Goal: Communication & Community: Answer question/provide support

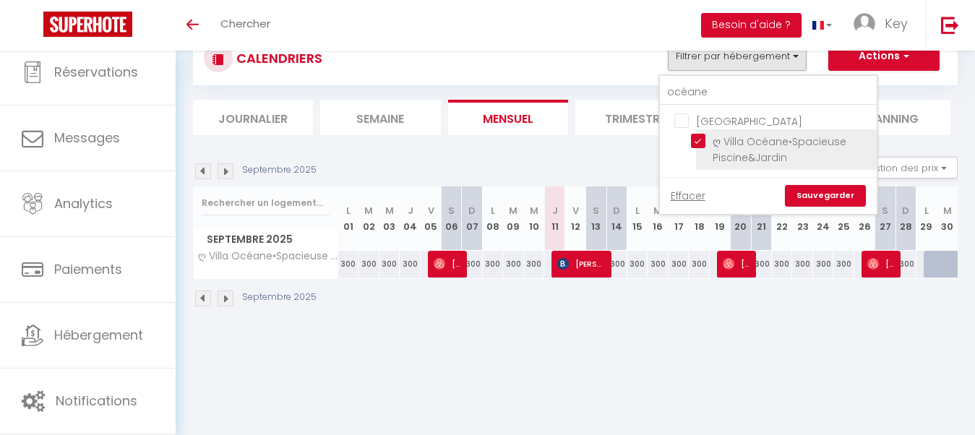
click at [703, 143] on input "ღ Villa Océane•Spacieuse Piscine&Jardin" at bounding box center [781, 141] width 181 height 14
checkbox input "false"
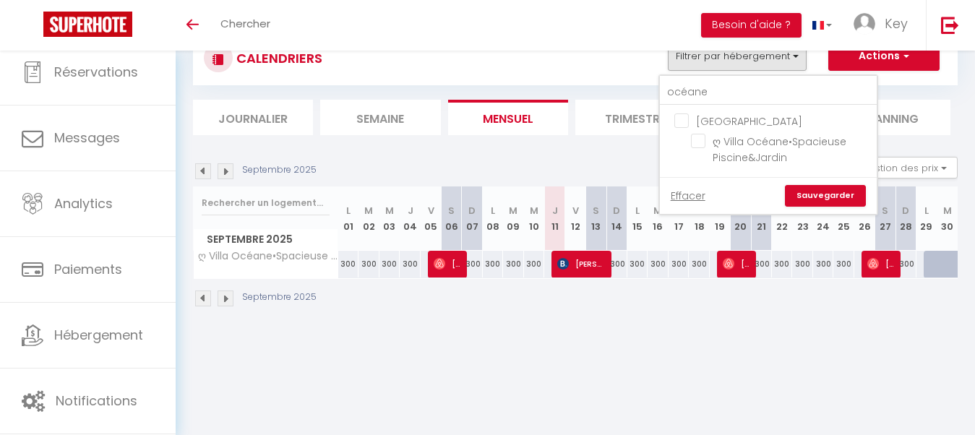
scroll to position [51, 0]
click at [711, 105] on input "océane" at bounding box center [768, 92] width 217 height 26
type input "cha"
checkbox input "false"
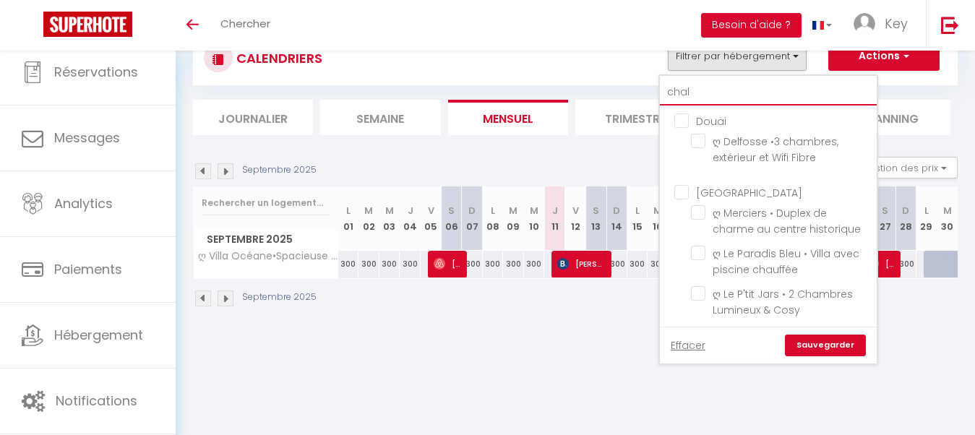
scroll to position [0, 0]
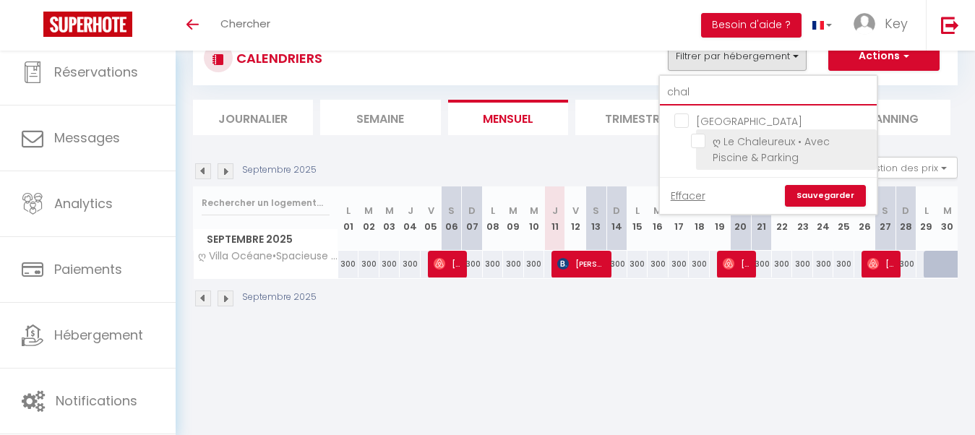
type input "chal"
click at [699, 140] on input "ღ Le Chaleureux • Avec Piscine & Parking" at bounding box center [781, 141] width 181 height 14
checkbox input "true"
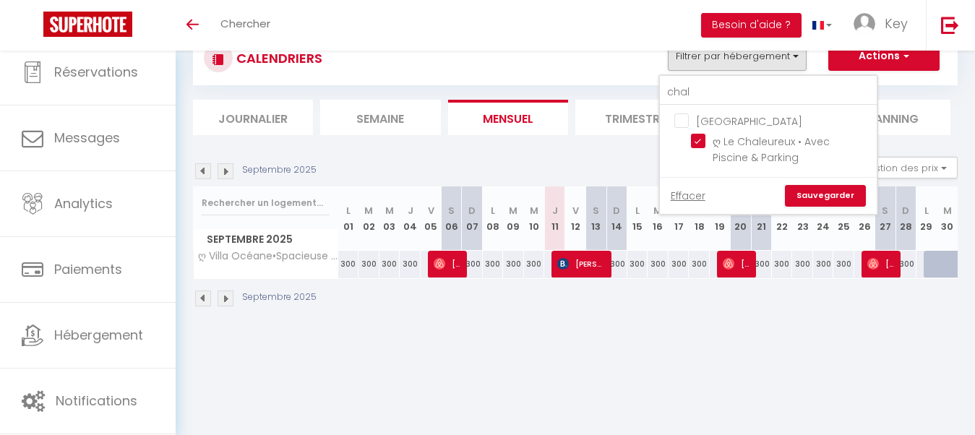
click at [809, 198] on link "Sauvegarder" at bounding box center [825, 196] width 81 height 22
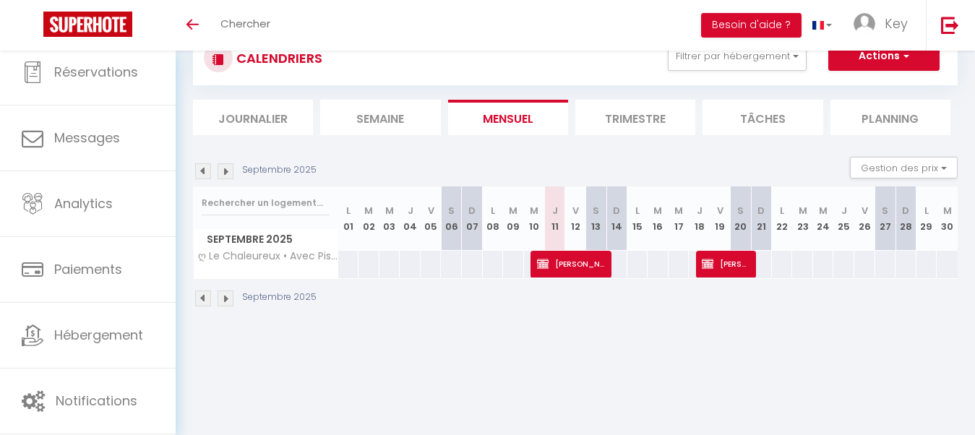
click at [579, 269] on span "[PERSON_NAME]" at bounding box center [572, 263] width 70 height 27
select select "KO"
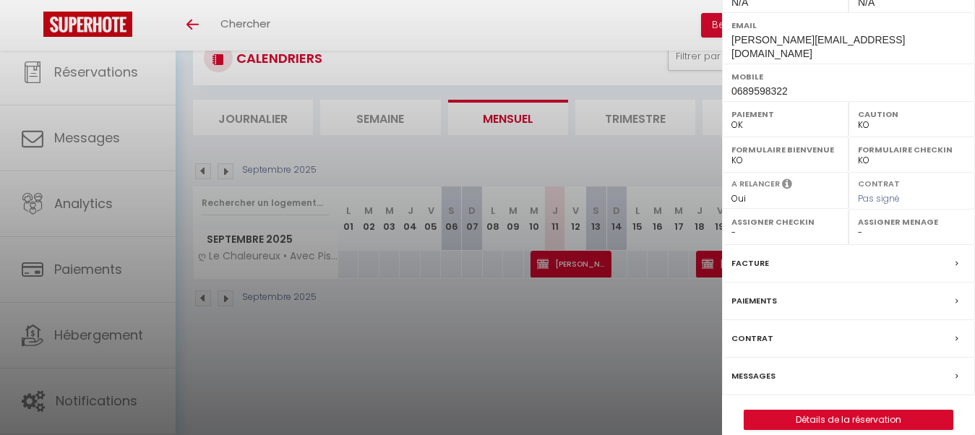
scroll to position [253, 0]
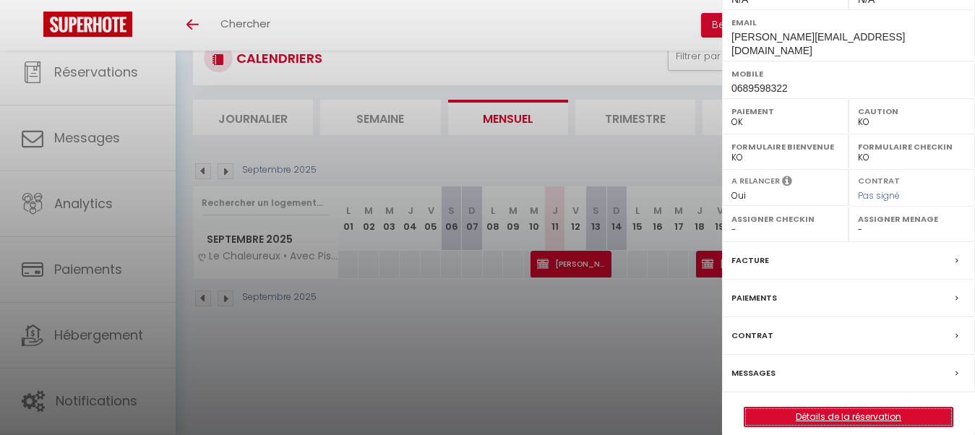
drag, startPoint x: 830, startPoint y: 410, endPoint x: 832, endPoint y: 418, distance: 7.5
click at [830, 410] on link "Détails de la réservation" at bounding box center [848, 417] width 208 height 19
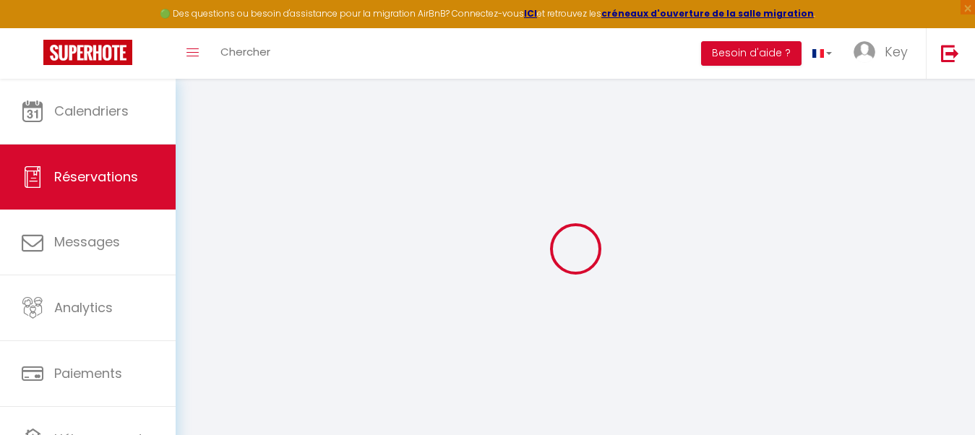
select select
checkbox input "false"
select select
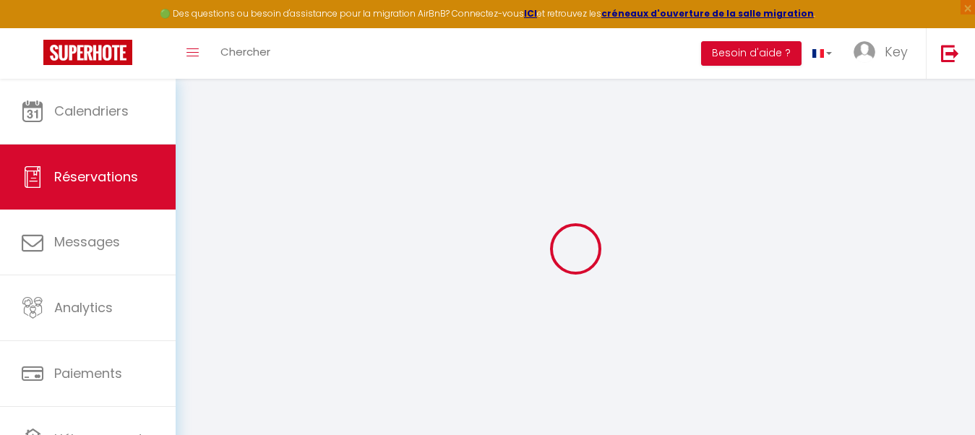
checkbox input "false"
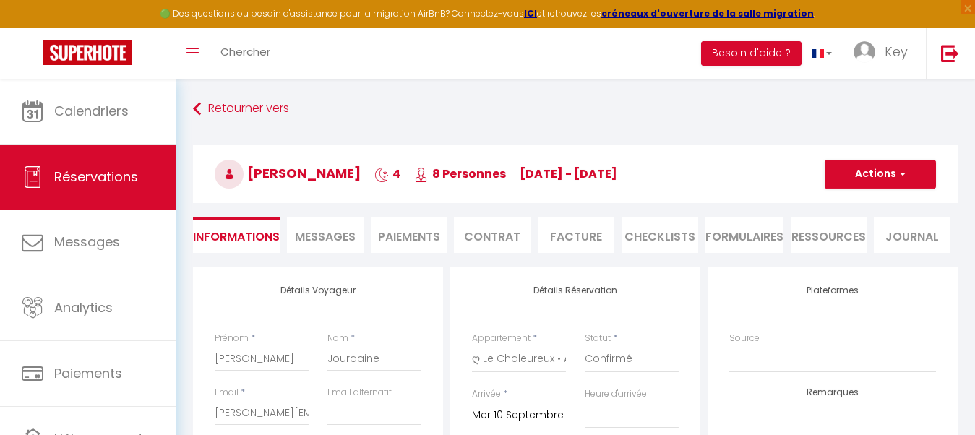
type input "330"
select select
checkbox input "false"
select select
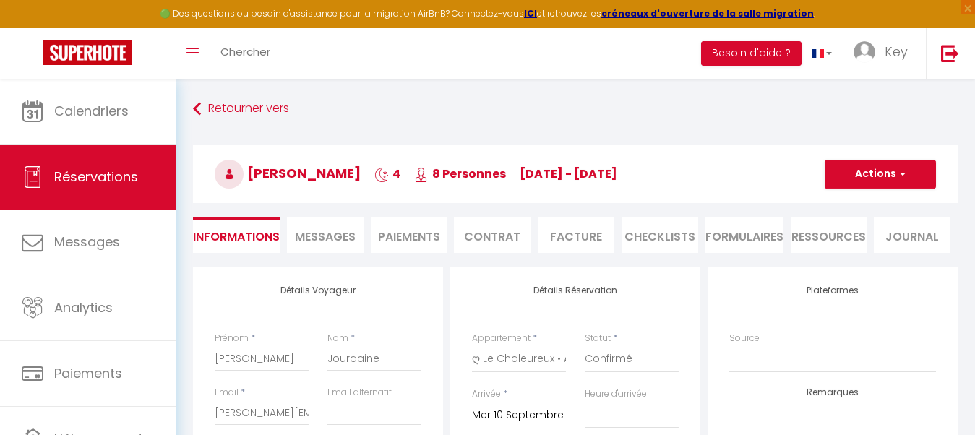
select select
checkbox input "false"
click at [408, 235] on li "Paiements" at bounding box center [409, 235] width 77 height 35
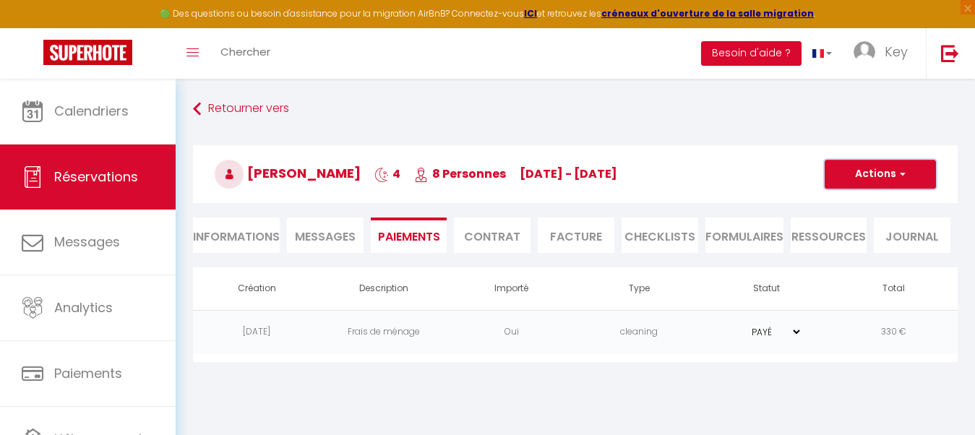
click at [895, 180] on button "Actions" at bounding box center [879, 174] width 111 height 29
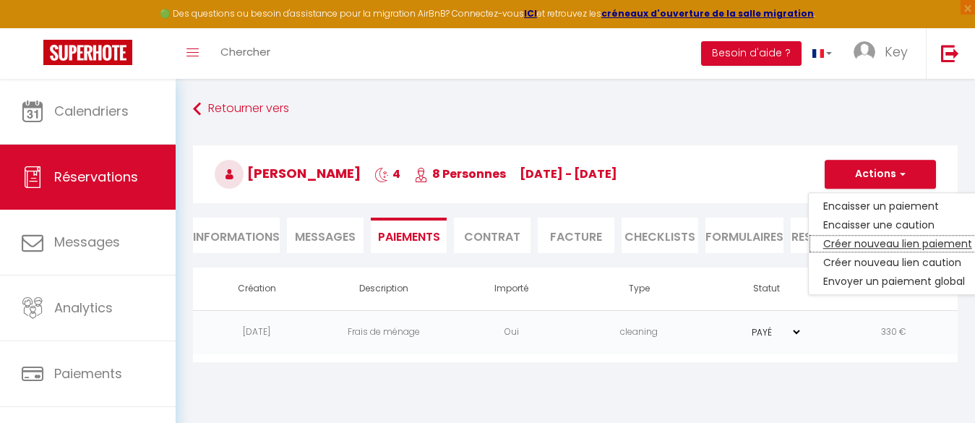
click at [892, 246] on link "Créer nouveau lien paiement" at bounding box center [898, 243] width 178 height 19
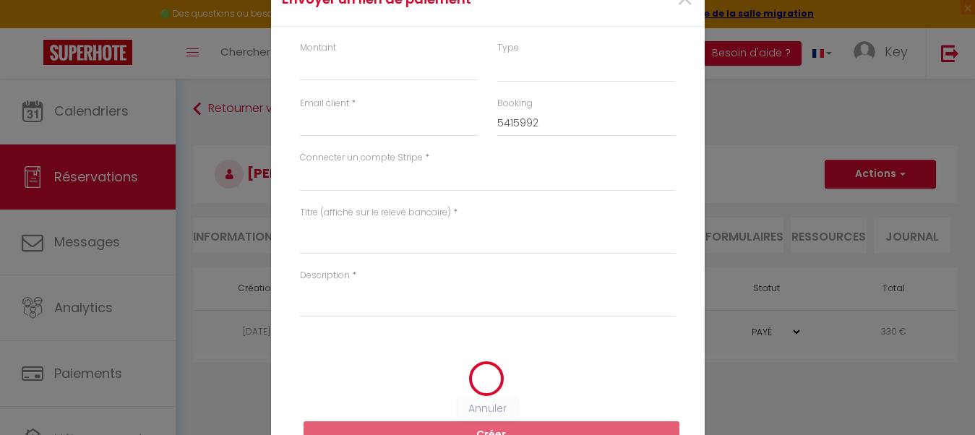
select select "nights"
type input "j.jourdaine@orange.fr"
select select "5091"
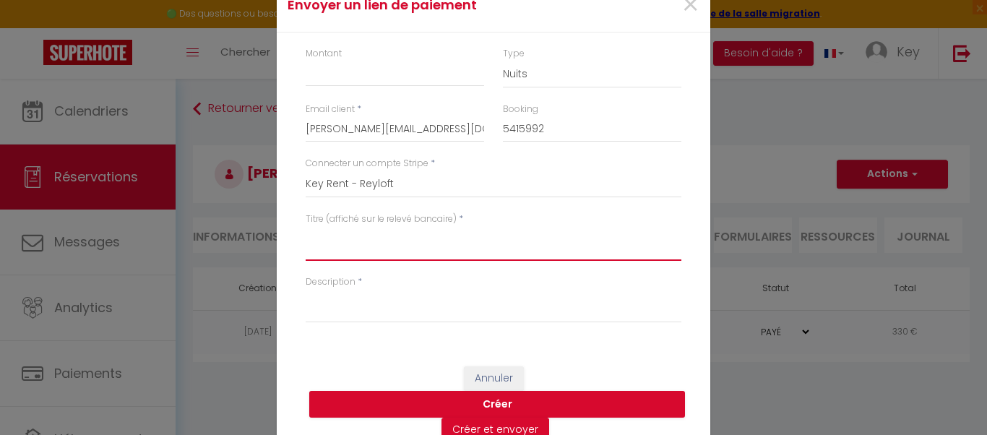
click at [396, 241] on textarea "Titre (affiché sur le relevé bancaire)" at bounding box center [494, 243] width 376 height 35
type textarea "330"
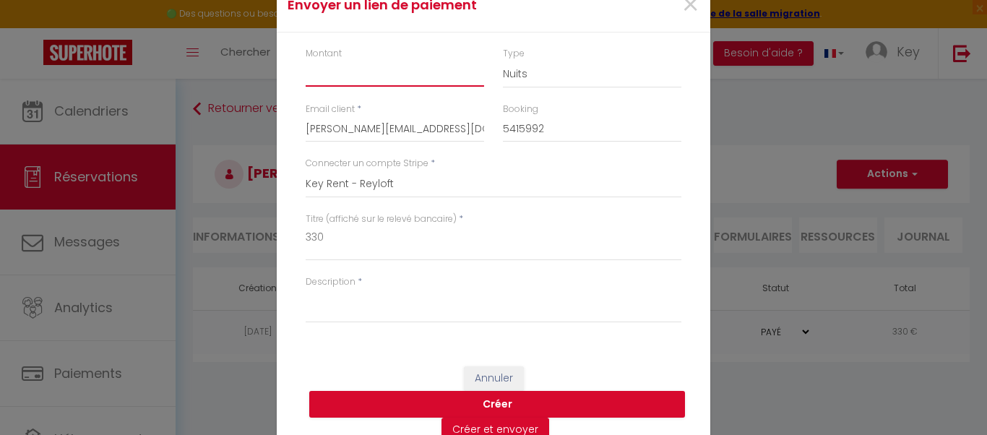
drag, startPoint x: 370, startPoint y: 85, endPoint x: 384, endPoint y: 79, distance: 15.6
click at [372, 84] on input "Montant" at bounding box center [395, 74] width 178 height 26
type input "330"
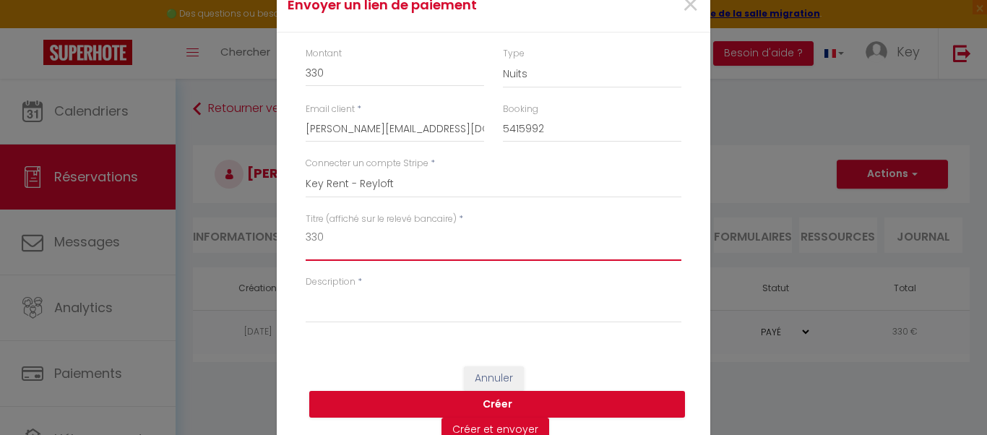
click at [309, 229] on textarea "330" at bounding box center [494, 243] width 376 height 35
click at [309, 230] on textarea "330" at bounding box center [494, 243] width 376 height 35
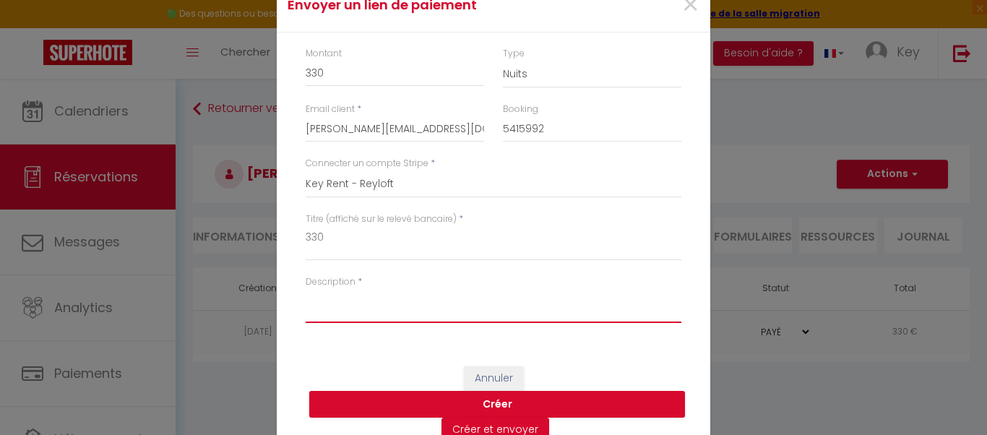
click at [324, 296] on textarea "Description" at bounding box center [494, 305] width 376 height 35
paste textarea "frais de ménage"
type textarea "frais de ménage"
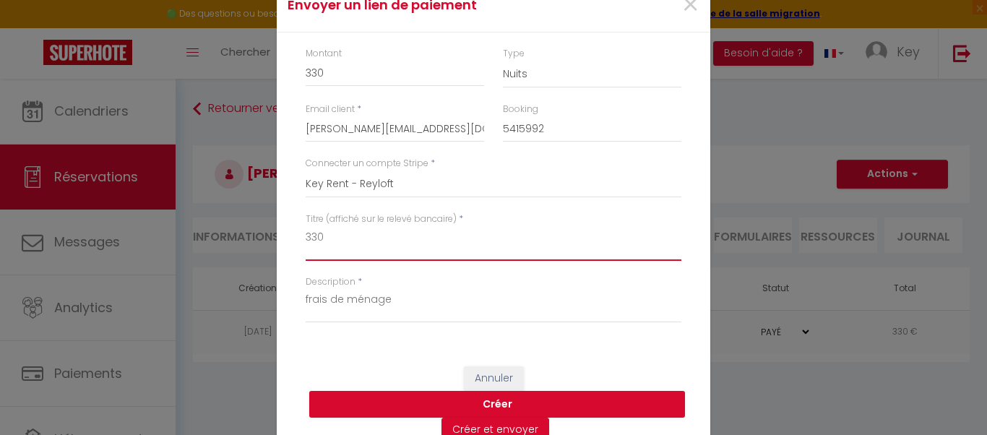
click at [364, 252] on textarea "330" at bounding box center [494, 243] width 376 height 35
paste textarea "frais de ménage"
type textarea "frais de ménage"
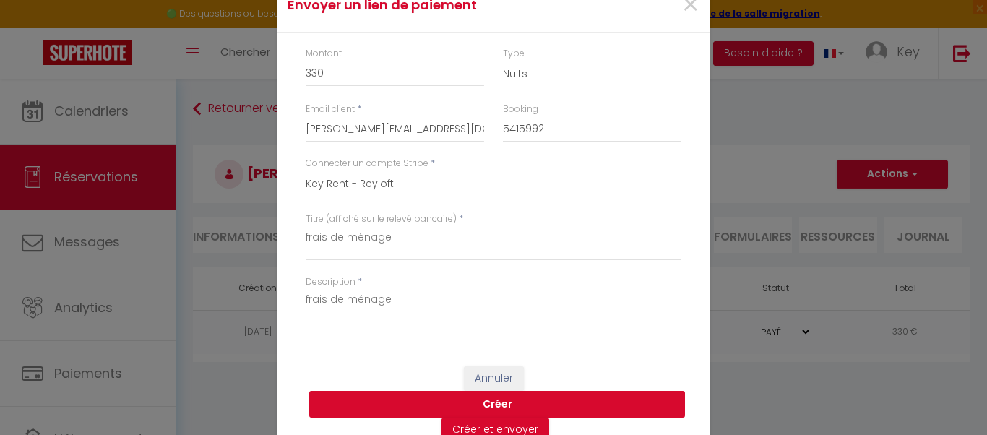
click at [476, 404] on button "Créer" at bounding box center [497, 404] width 376 height 27
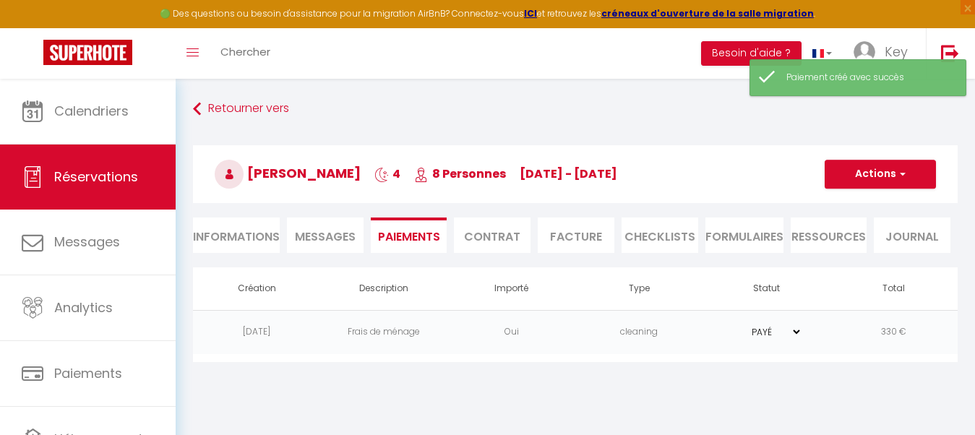
select select "0"
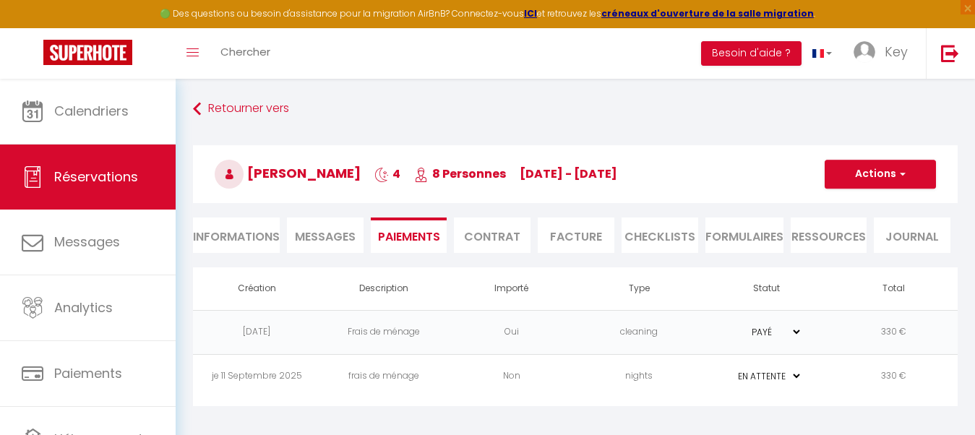
scroll to position [74, 0]
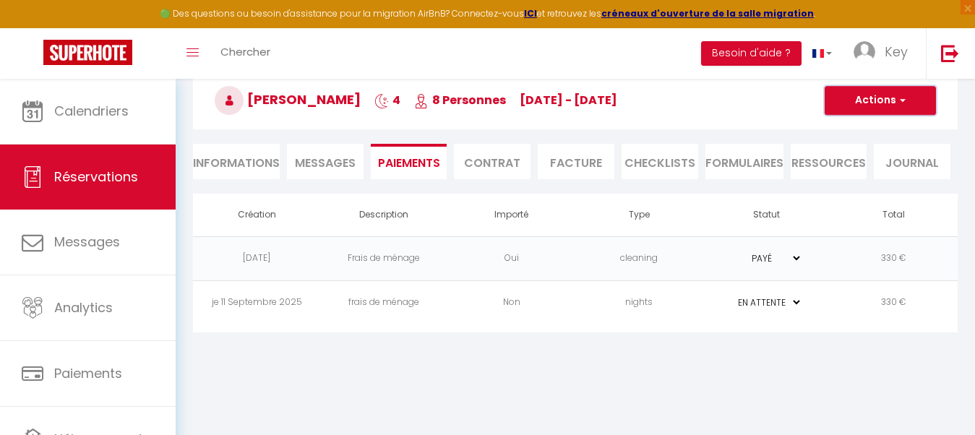
click at [860, 106] on button "Actions" at bounding box center [879, 100] width 111 height 29
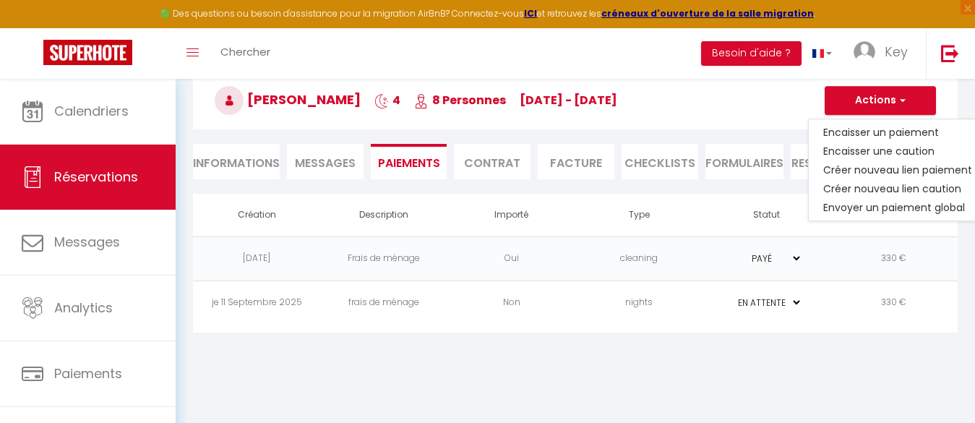
drag, startPoint x: 752, startPoint y: 340, endPoint x: 597, endPoint y: 339, distance: 155.4
click at [749, 341] on div "Retourner vers Julie Jourdaine 4 8 Personnes me 10 Sep - di 14 Sep Actions Enre…" at bounding box center [575, 177] width 799 height 345
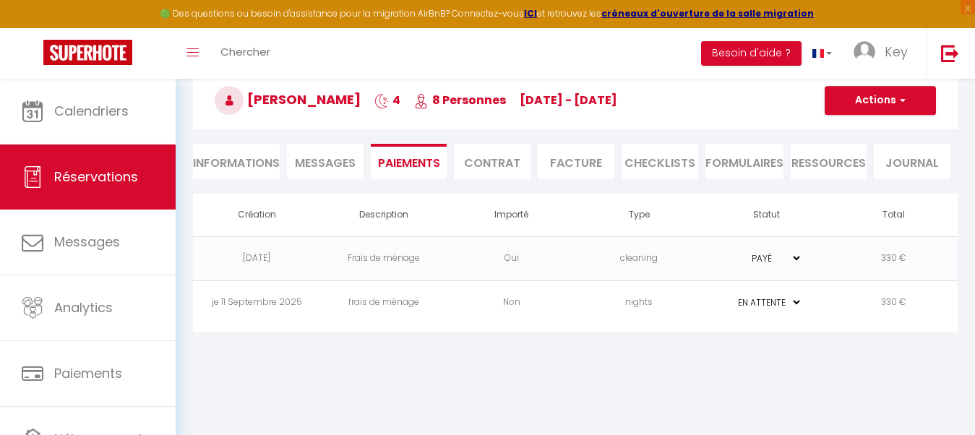
click at [501, 311] on td "Non" at bounding box center [511, 302] width 127 height 44
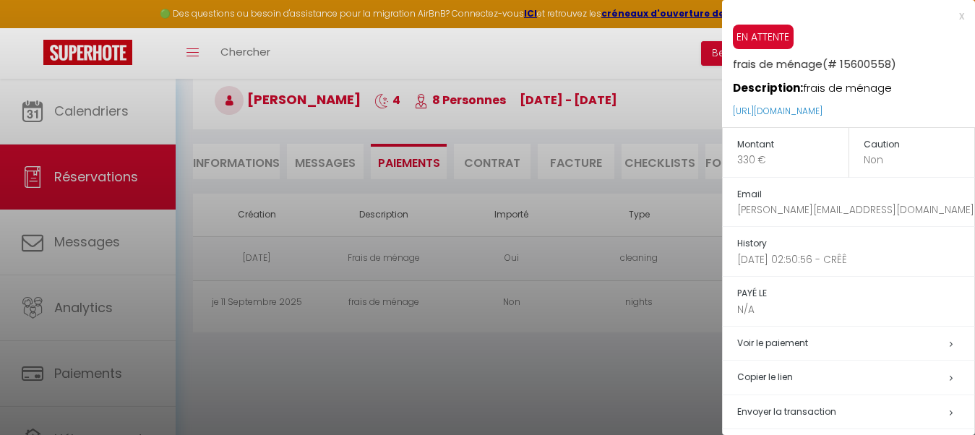
click at [785, 374] on h5 "Copier le lien" at bounding box center [855, 377] width 237 height 17
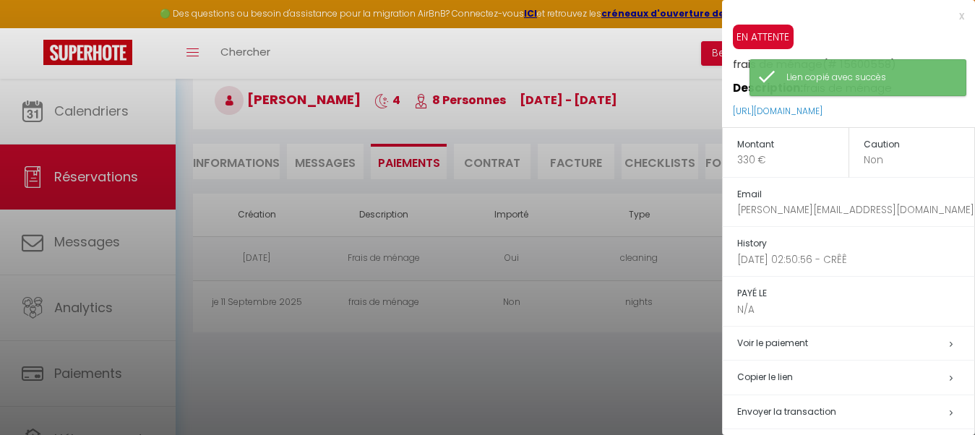
click at [335, 162] on div at bounding box center [487, 217] width 975 height 435
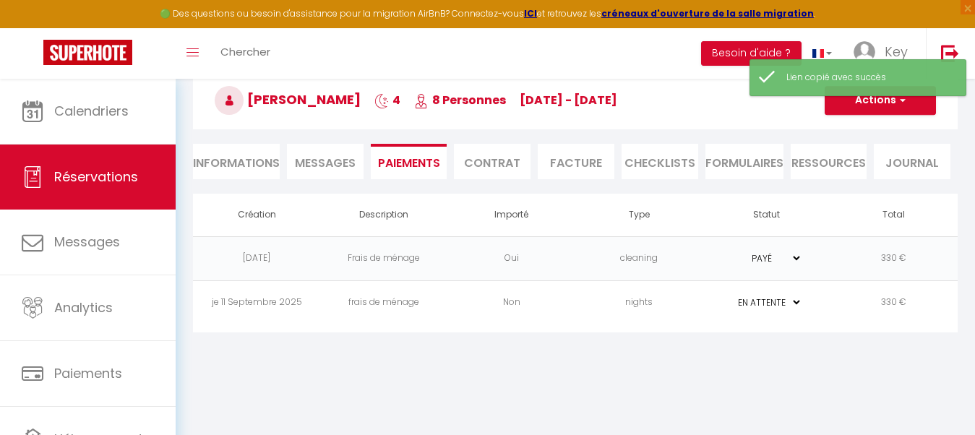
click at [350, 168] on span "Messages" at bounding box center [325, 163] width 61 height 17
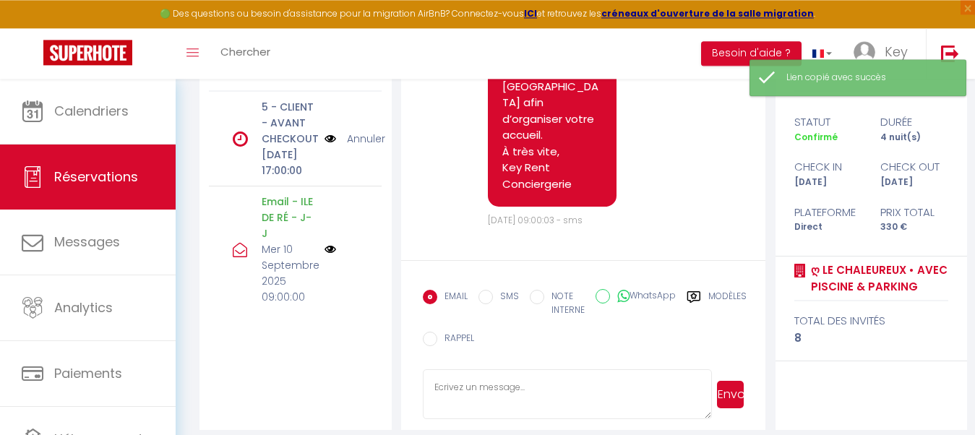
scroll to position [221, 0]
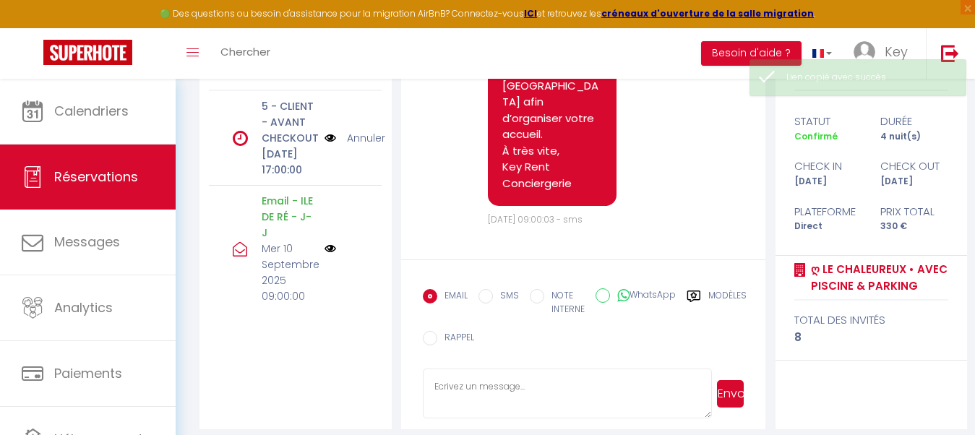
click at [519, 410] on textarea at bounding box center [567, 394] width 289 height 51
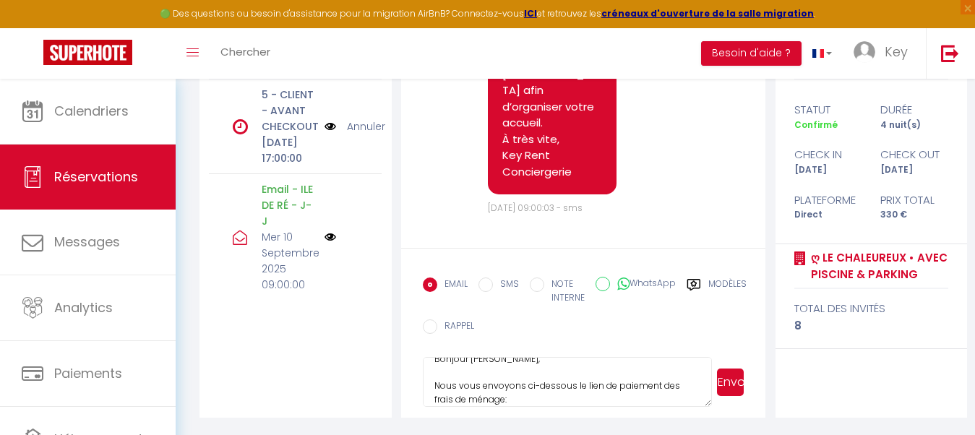
scroll to position [44, 0]
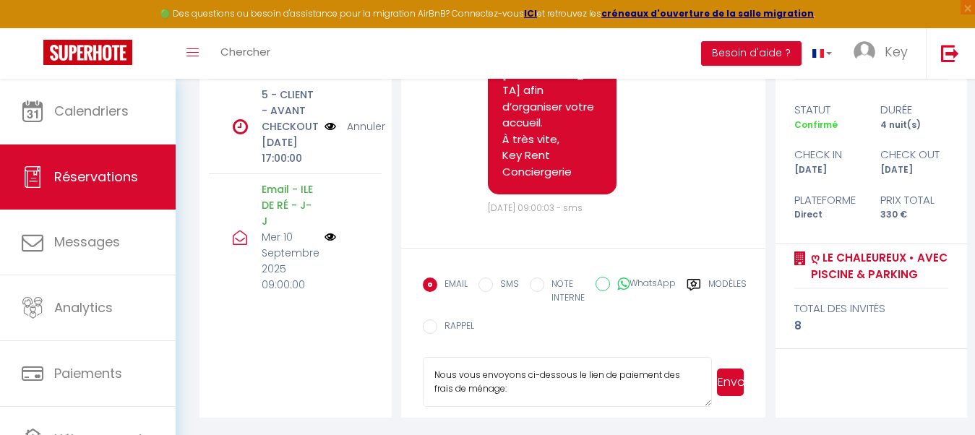
paste textarea "[URL][DOMAIN_NAME]"
type textarea "Bonjour Julie, Nous vous envoyons ci-dessous le lien de paiement des frais de m…"
click at [728, 379] on button "Envoyer" at bounding box center [730, 382] width 27 height 27
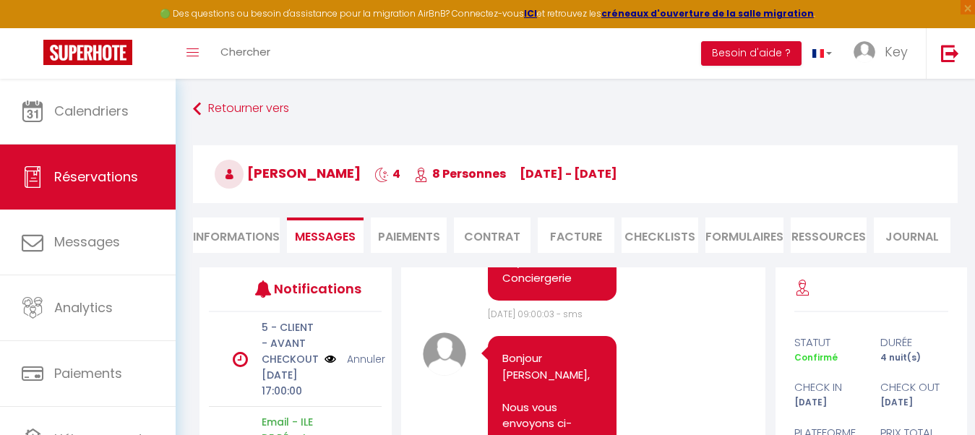
scroll to position [3838, 0]
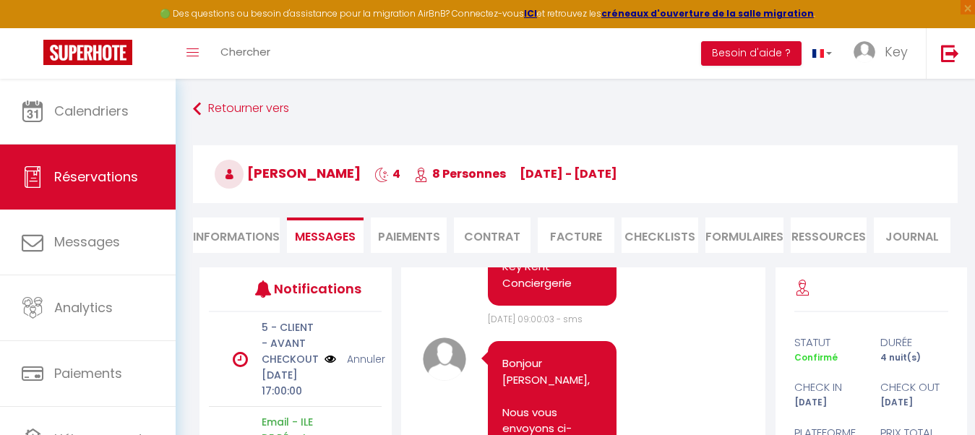
click at [259, 238] on li "Informations" at bounding box center [236, 235] width 87 height 35
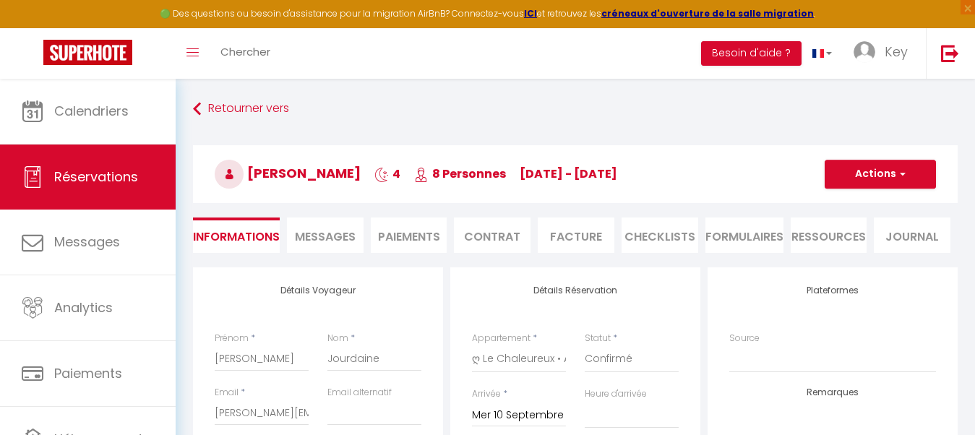
select select
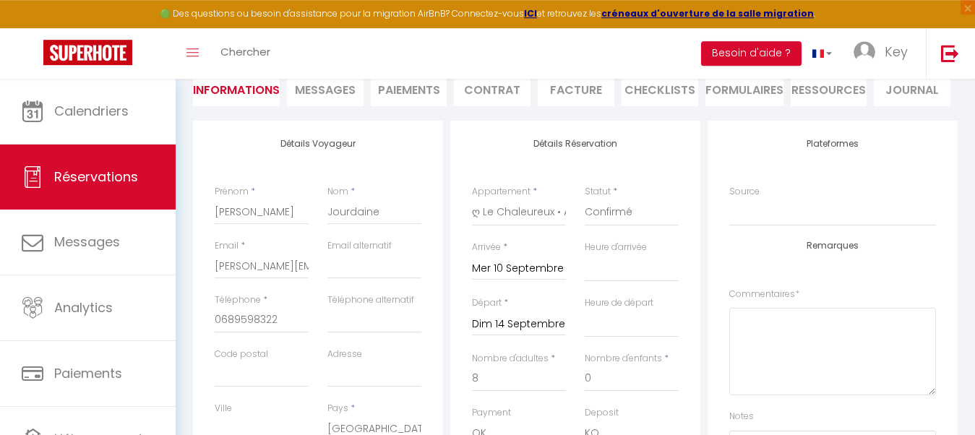
scroll to position [147, 0]
click at [264, 313] on input "0689598322" at bounding box center [262, 319] width 94 height 26
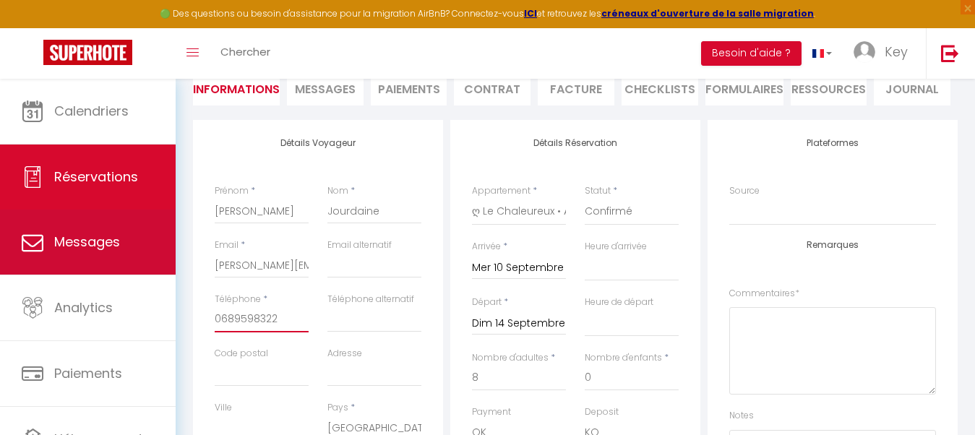
select select
checkbox input "false"
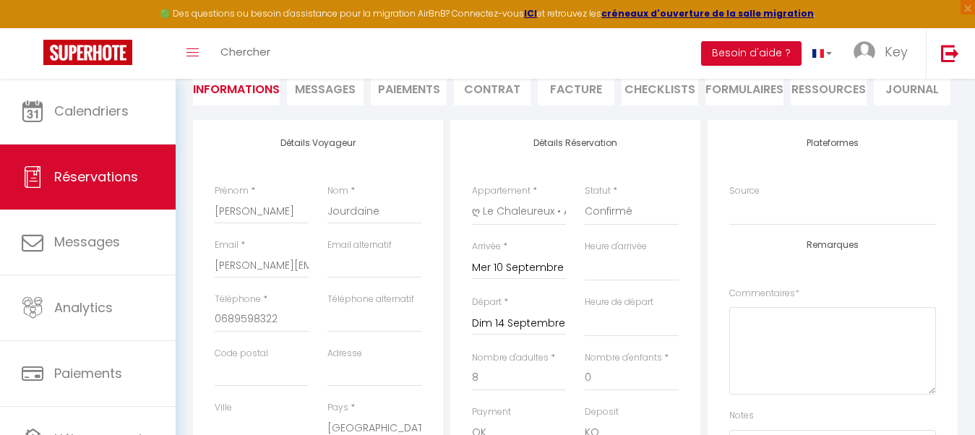
select select
checkbox input "false"
select select
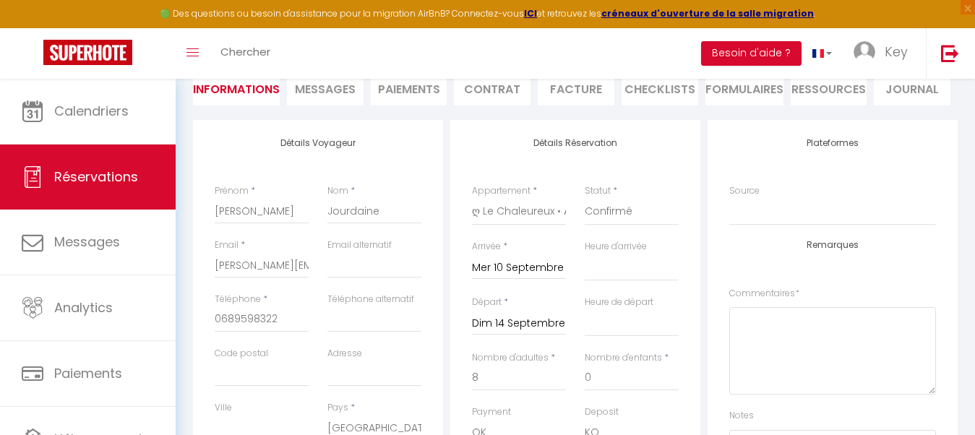
checkbox input "false"
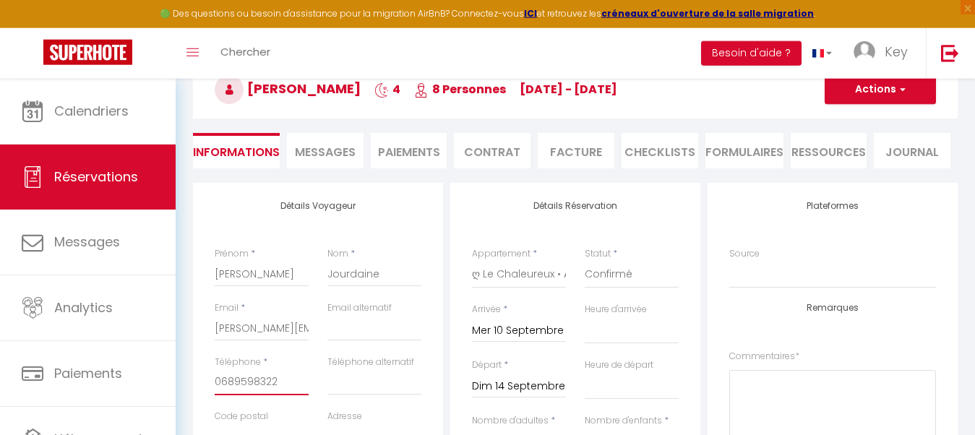
scroll to position [0, 0]
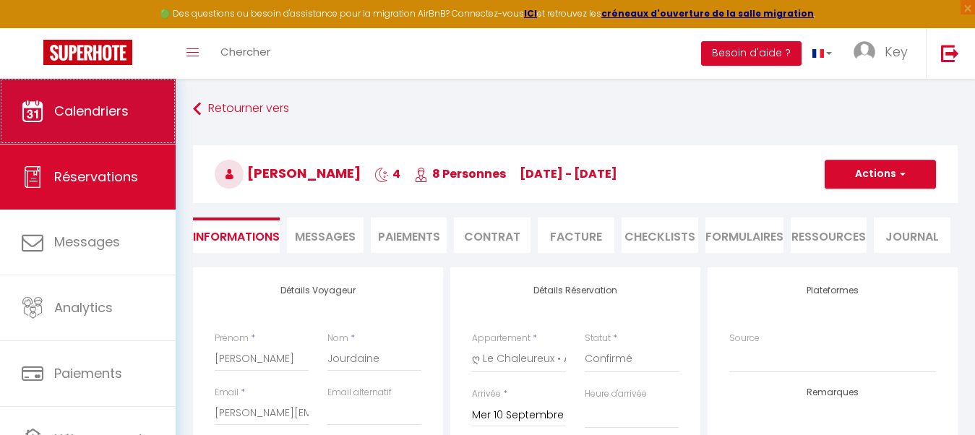
click at [111, 116] on span "Calendriers" at bounding box center [91, 111] width 74 height 18
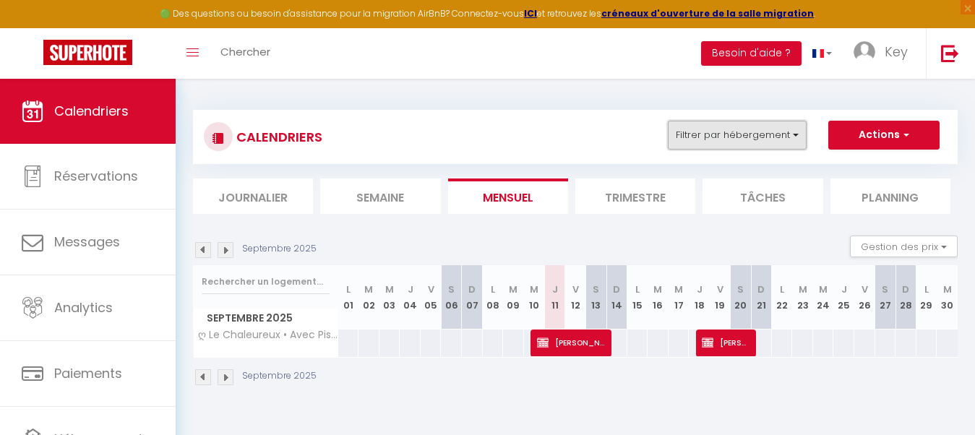
click at [712, 147] on button "Filtrer par hébergement" at bounding box center [737, 135] width 139 height 29
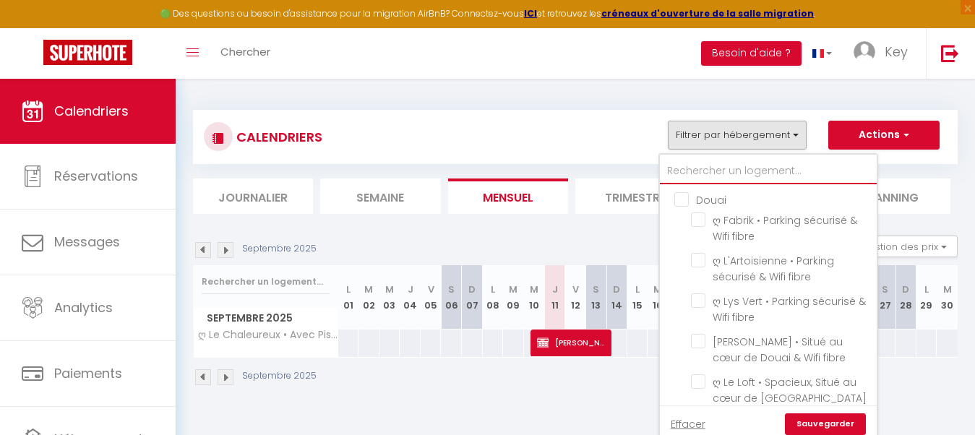
click at [704, 182] on input "text" at bounding box center [768, 171] width 217 height 26
type input "ch"
checkbox input "false"
type input "cha"
checkbox input "false"
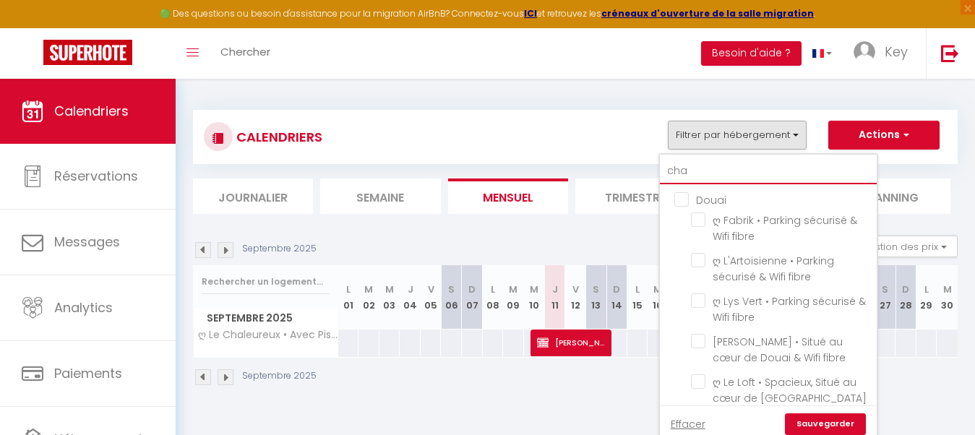
type input "chal"
checkbox input "true"
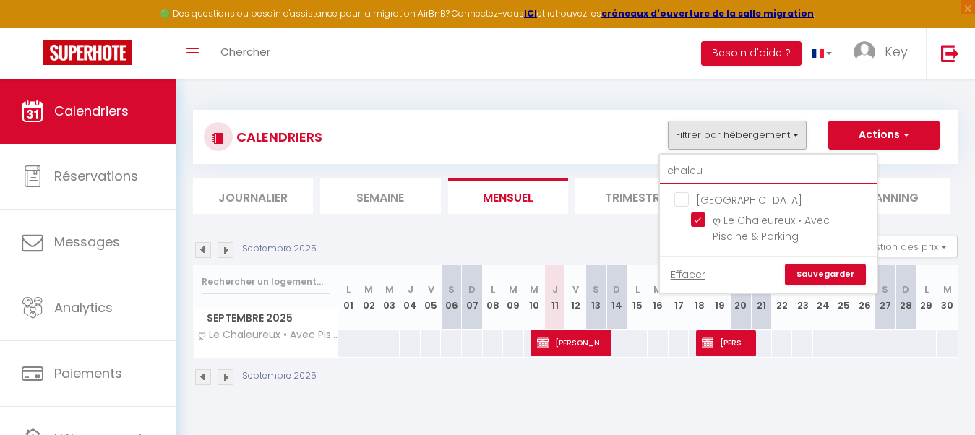
type input "chaleu"
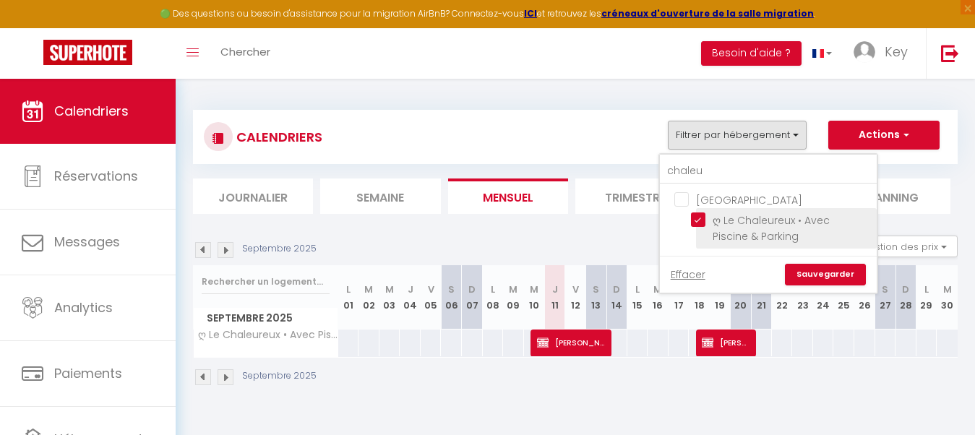
click at [695, 213] on ul "Île de Ré ღ Le Chaleureux • Avec Piscine & Parking" at bounding box center [768, 220] width 217 height 72
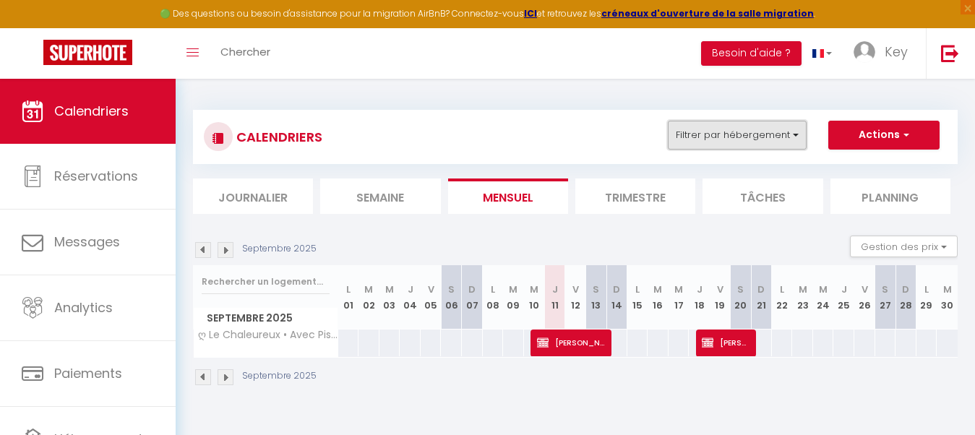
click at [722, 146] on button "Filtrer par hébergement" at bounding box center [737, 135] width 139 height 29
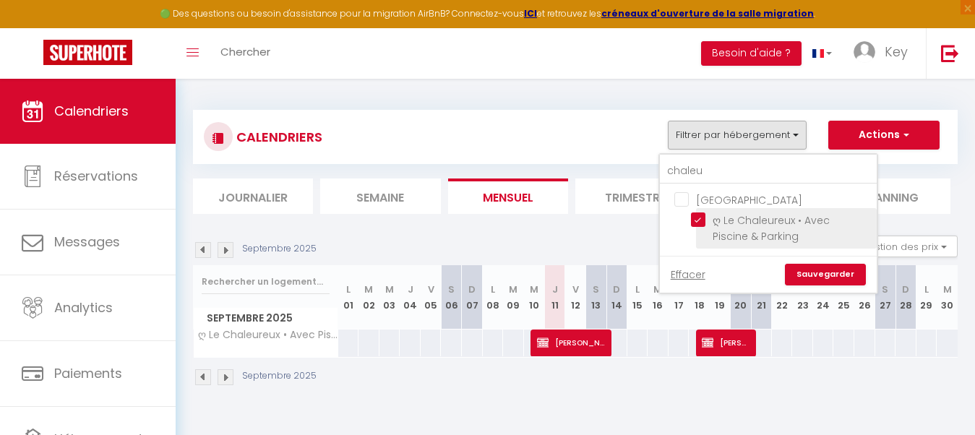
click at [700, 223] on input "ღ Le Chaleureux • Avec Piscine & Parking" at bounding box center [781, 219] width 181 height 14
checkbox input "false"
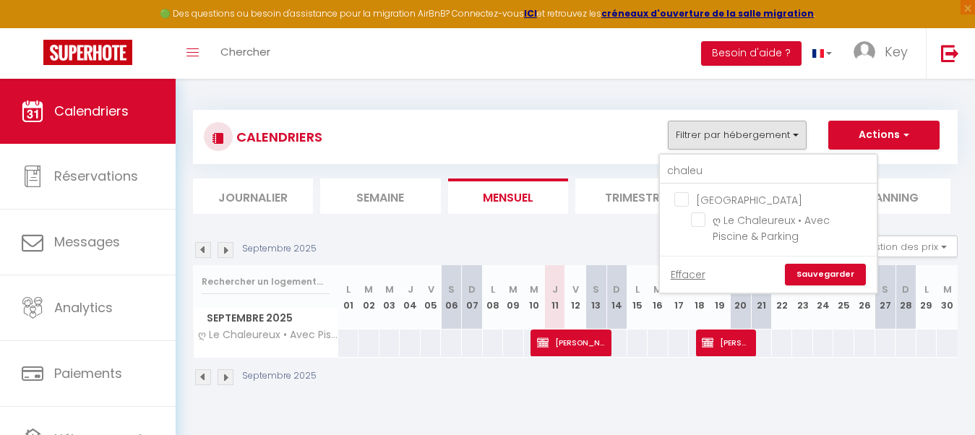
click at [835, 281] on link "Sauvegarder" at bounding box center [825, 275] width 81 height 22
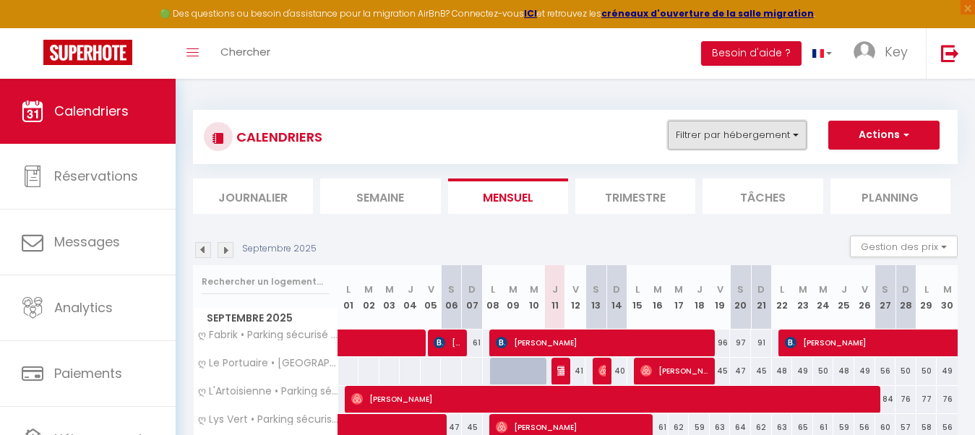
click at [720, 137] on button "Filtrer par hébergement" at bounding box center [737, 135] width 139 height 29
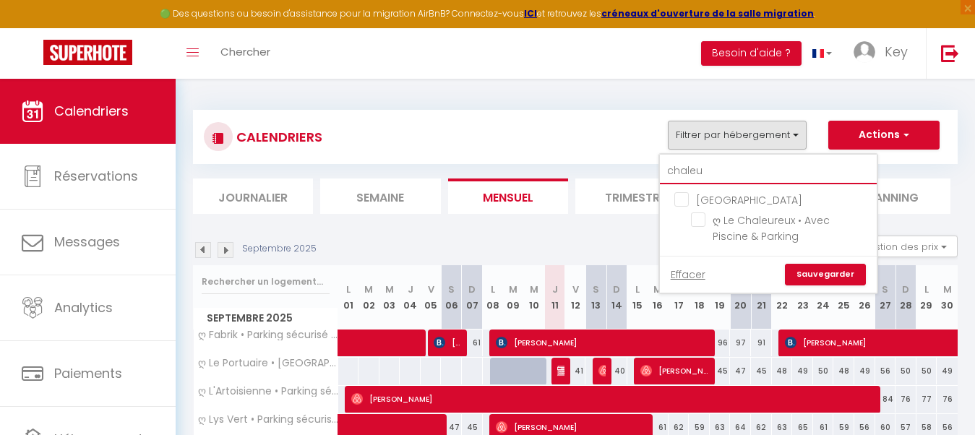
click at [737, 173] on input "chaleu" at bounding box center [768, 171] width 217 height 26
type input "c"
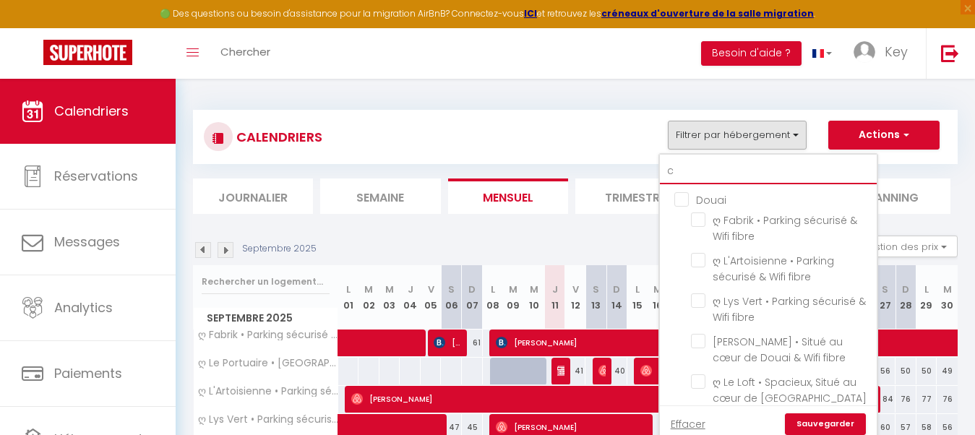
checkbox input "false"
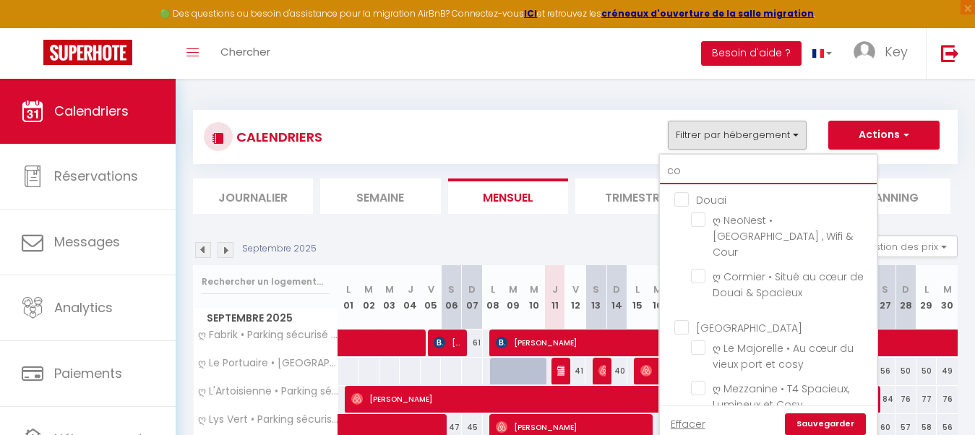
type input "cos"
checkbox input "false"
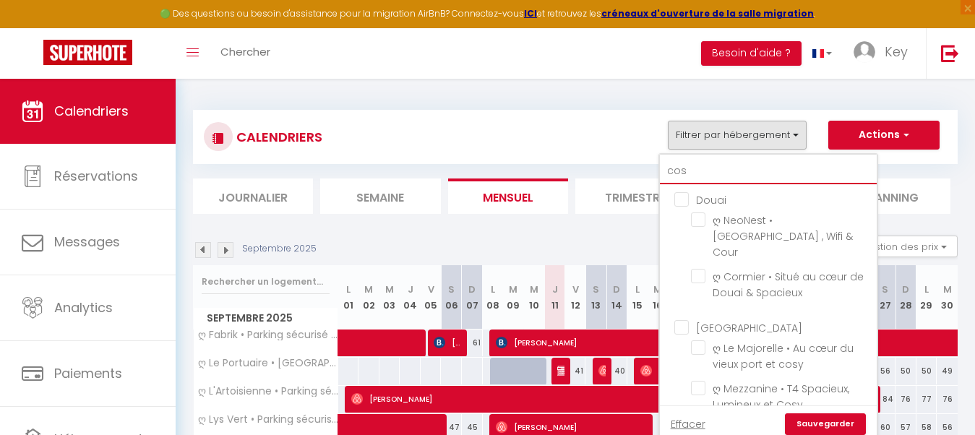
checkbox input "false"
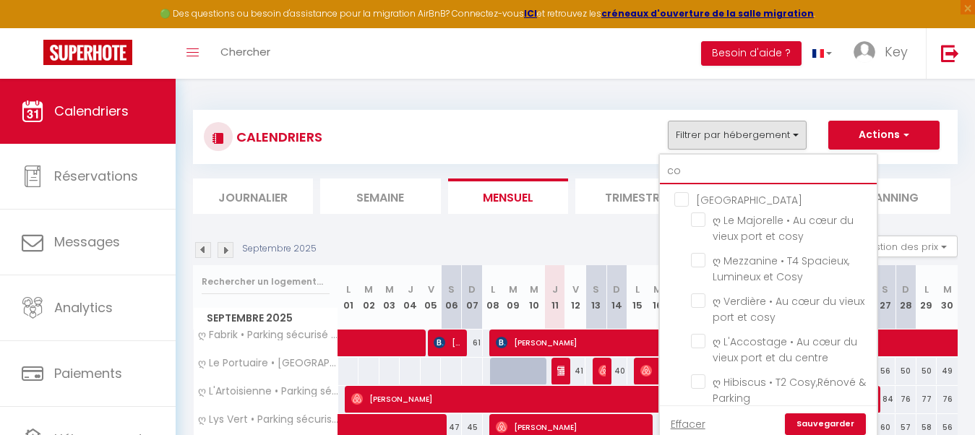
type input "c"
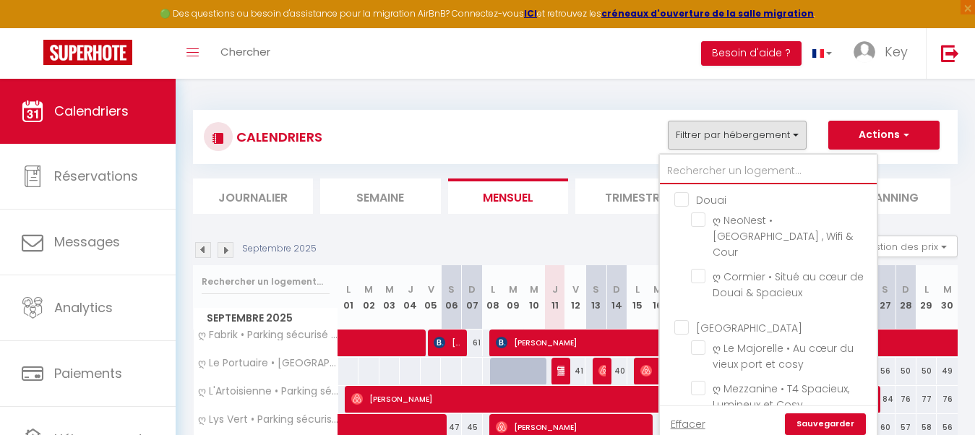
checkbox input "false"
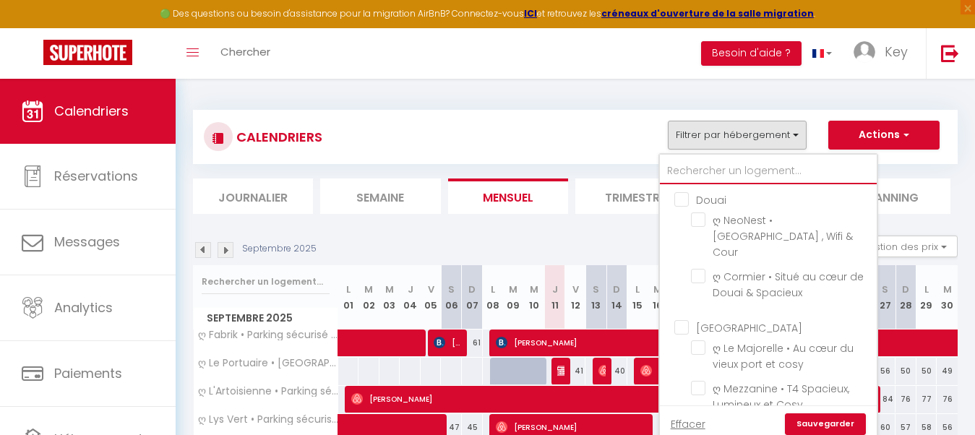
checkbox input "false"
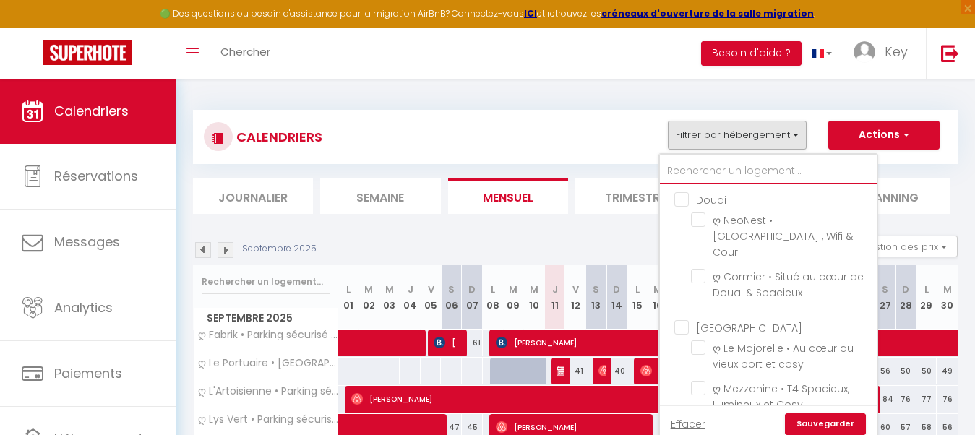
checkbox input "false"
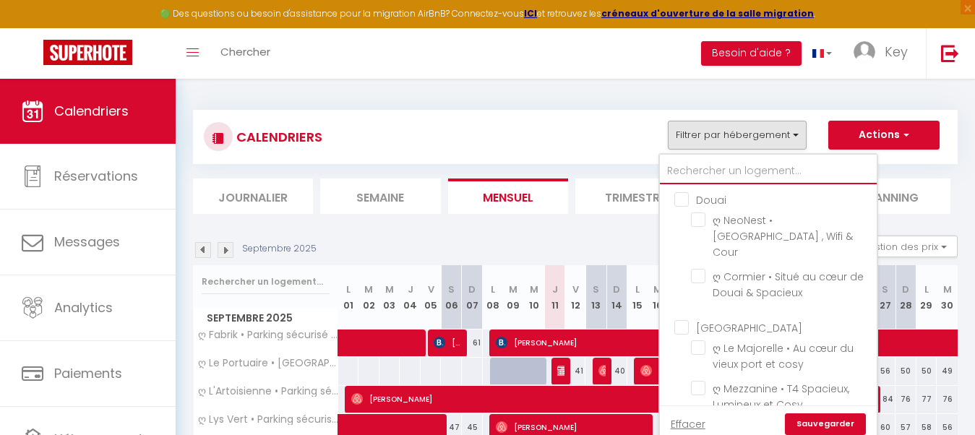
checkbox input "false"
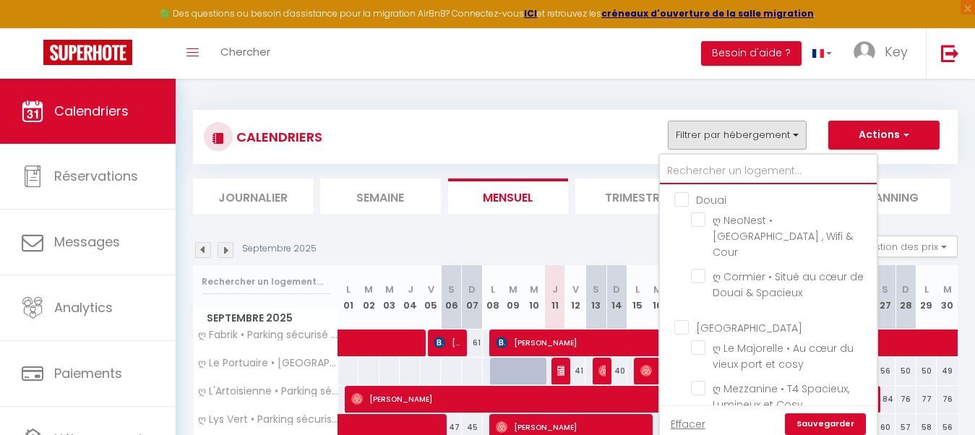
checkbox input "false"
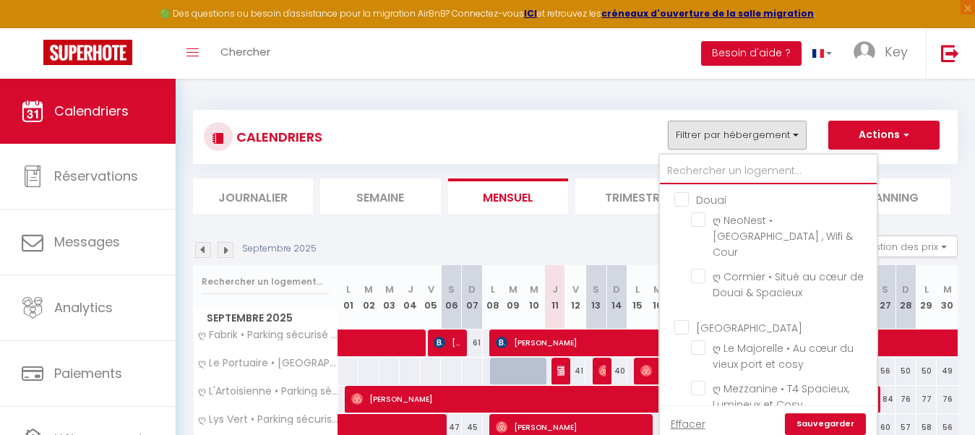
checkbox input "false"
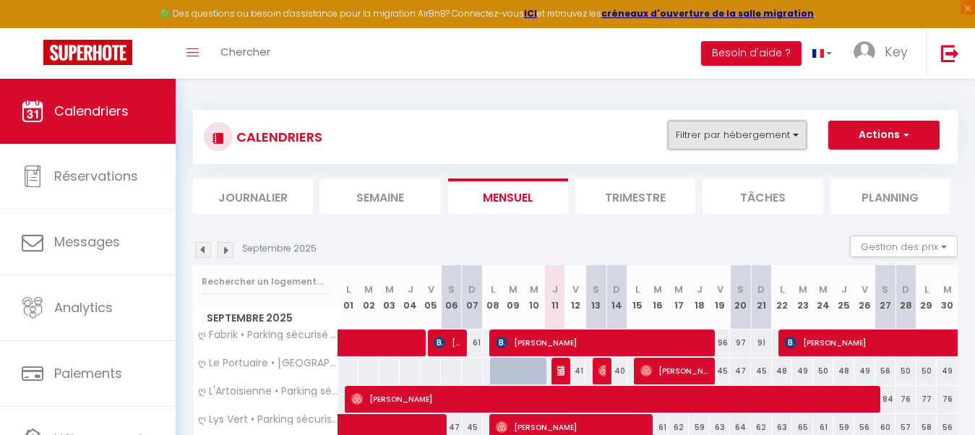
click at [699, 136] on button "Filtrer par hébergement" at bounding box center [737, 135] width 139 height 29
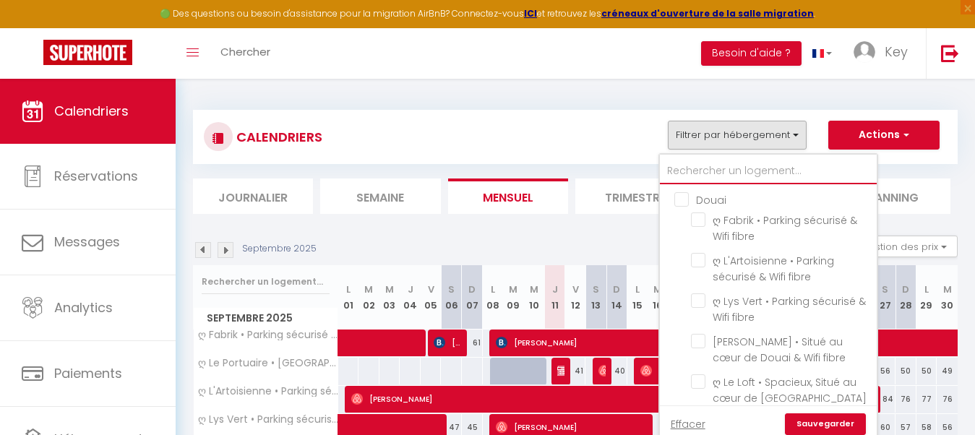
click at [716, 178] on input "text" at bounding box center [768, 171] width 217 height 26
type input "ostar"
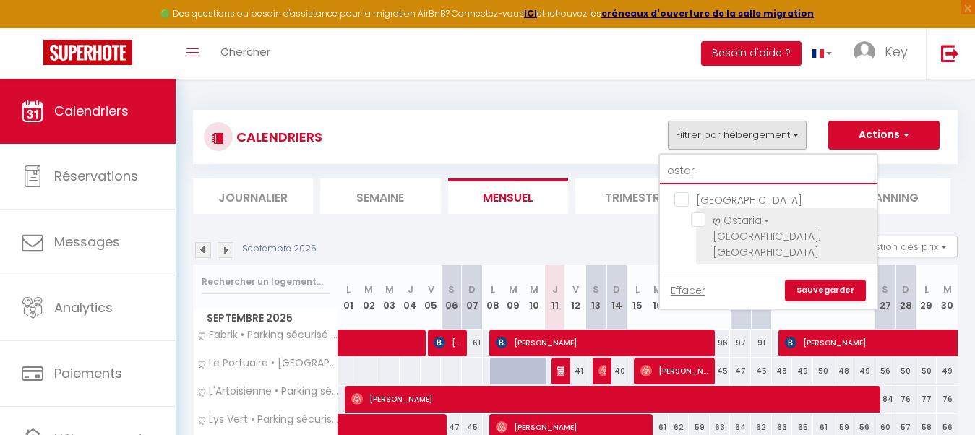
checkbox input "false"
type input "ostar"
click at [726, 219] on input "ღ Ostaria • [GEOGRAPHIC_DATA], [GEOGRAPHIC_DATA]" at bounding box center [781, 219] width 181 height 14
checkbox input "true"
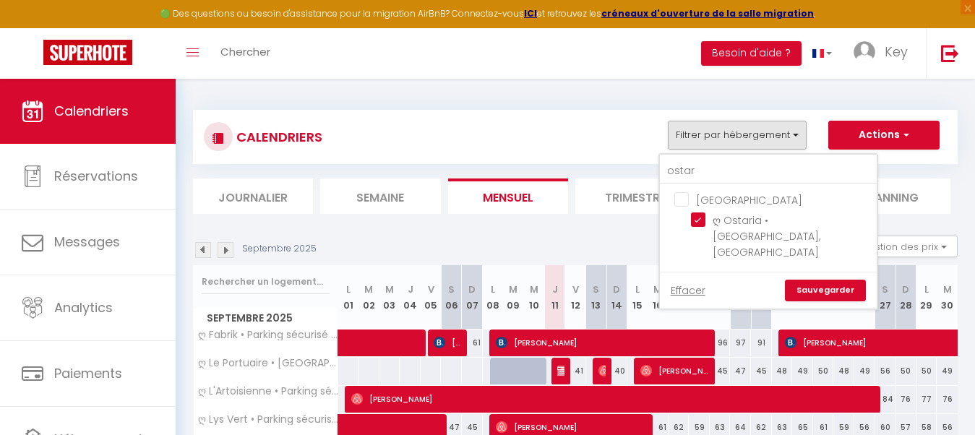
click at [811, 280] on link "Sauvegarder" at bounding box center [825, 291] width 81 height 22
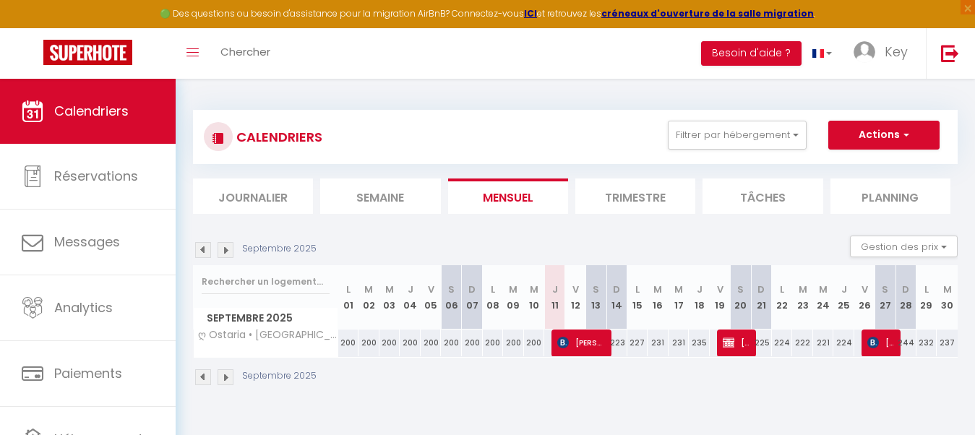
click at [598, 348] on span "Hainaut Sébastien" at bounding box center [581, 342] width 49 height 27
select select "OK"
select select "1"
select select "0"
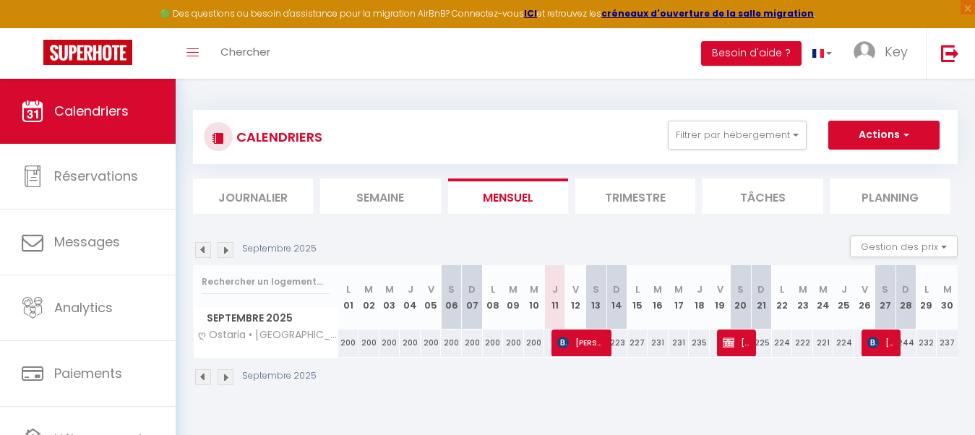
select select "1"
select select
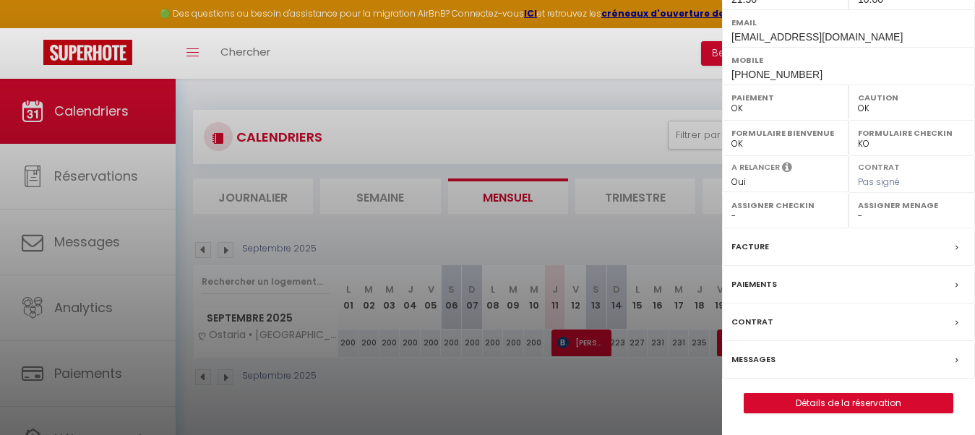
click at [764, 80] on span "+33698329253" at bounding box center [776, 75] width 91 height 12
copy div "Mobile"
click at [641, 114] on div at bounding box center [487, 217] width 975 height 435
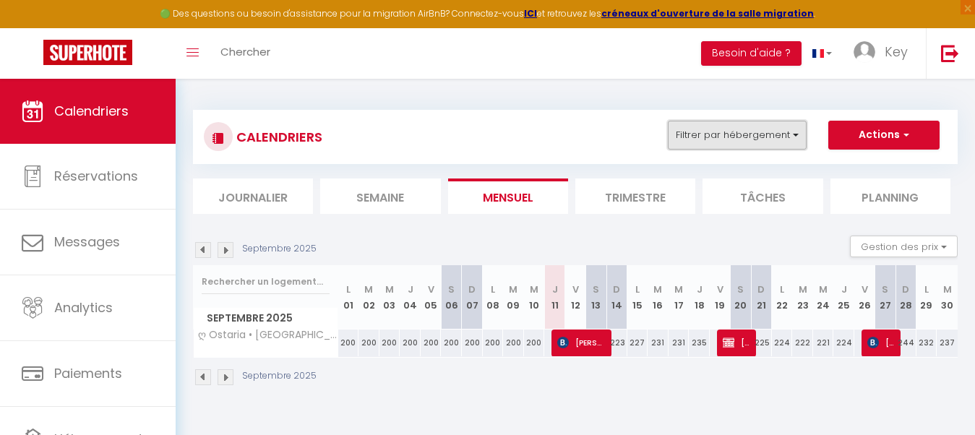
click at [732, 137] on button "Filtrer par hébergement" at bounding box center [737, 135] width 139 height 29
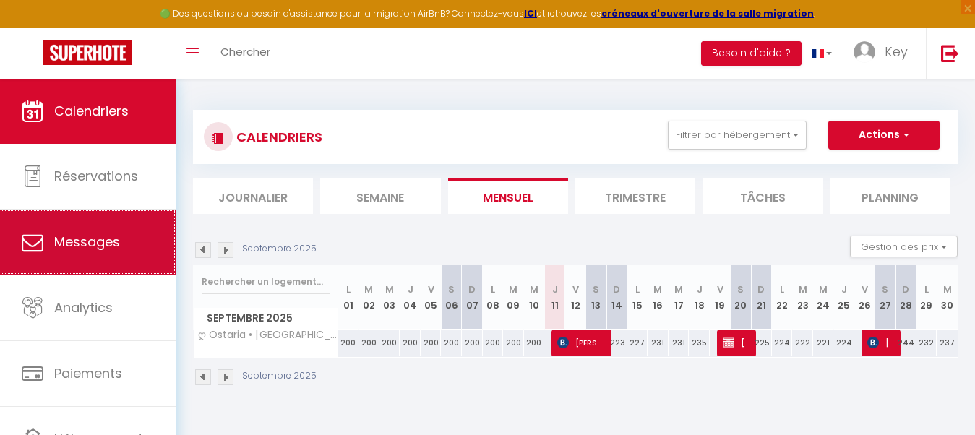
click at [91, 238] on span "Messages" at bounding box center [87, 242] width 66 height 18
select select "message"
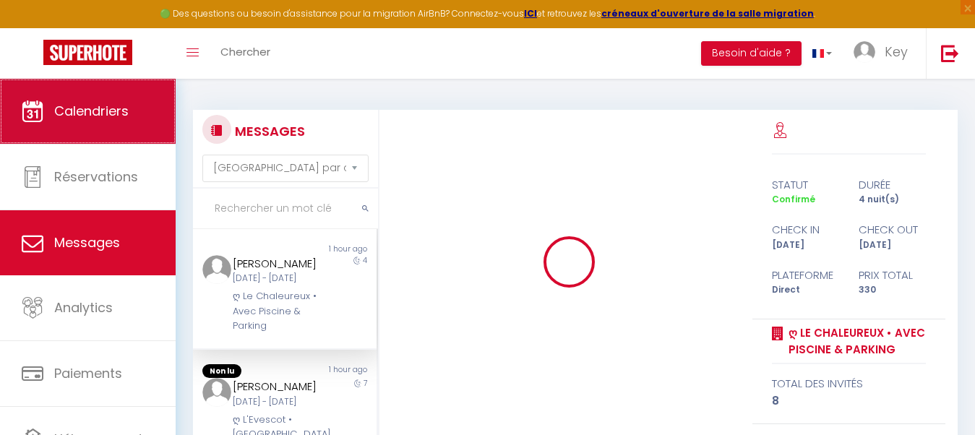
click at [113, 129] on link "Calendriers" at bounding box center [88, 111] width 176 height 65
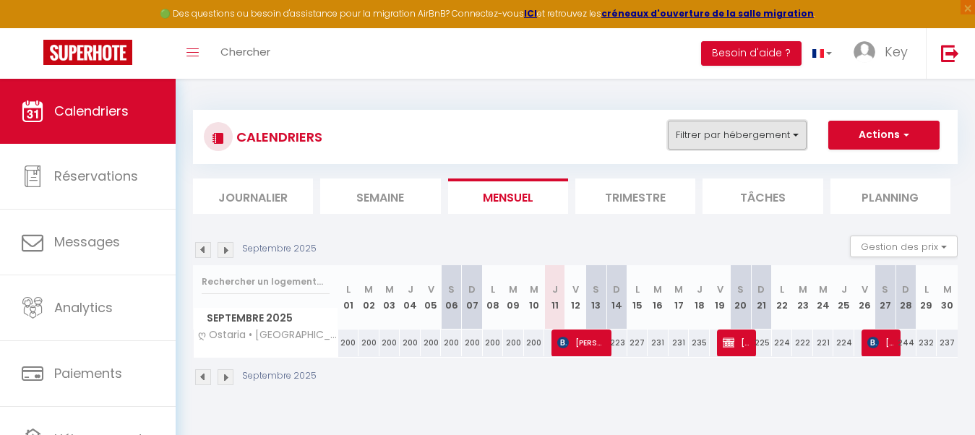
click at [753, 134] on button "Filtrer par hébergement" at bounding box center [737, 135] width 139 height 29
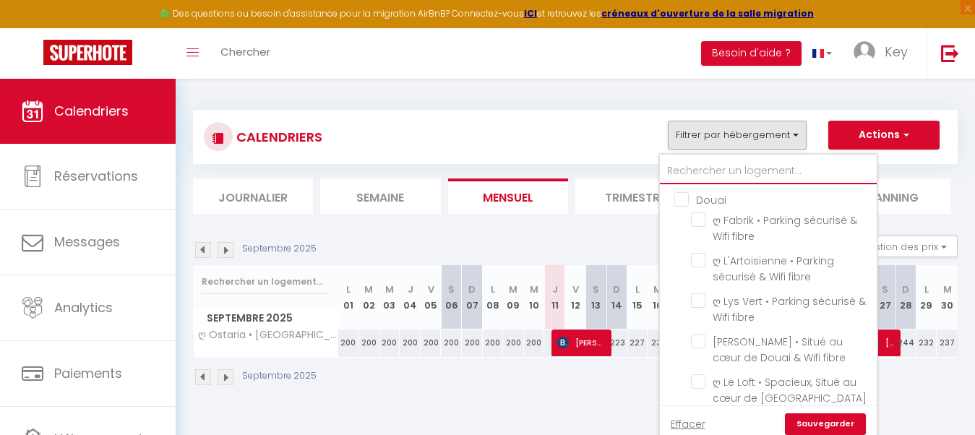
click at [740, 178] on input "text" at bounding box center [768, 171] width 217 height 26
type input "osta"
checkbox input "false"
checkbox input "true"
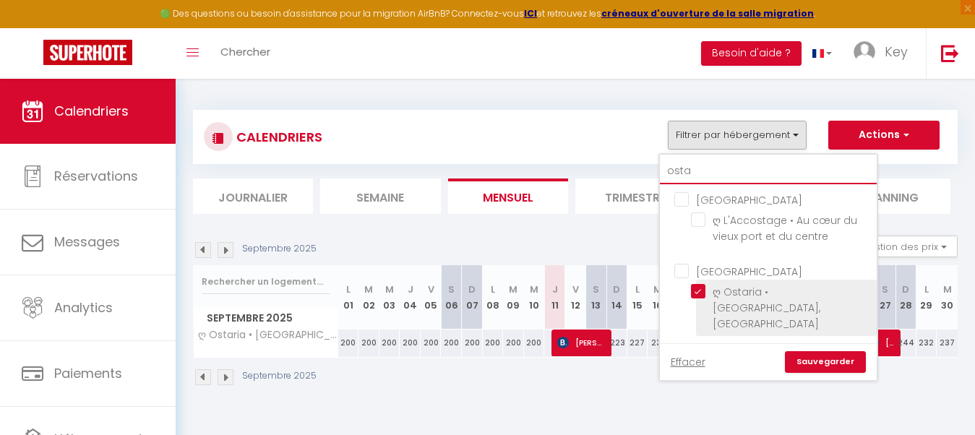
type input "osta"
click at [697, 293] on input "ღ Ostaria • [GEOGRAPHIC_DATA], [GEOGRAPHIC_DATA]" at bounding box center [781, 291] width 181 height 14
checkbox input "false"
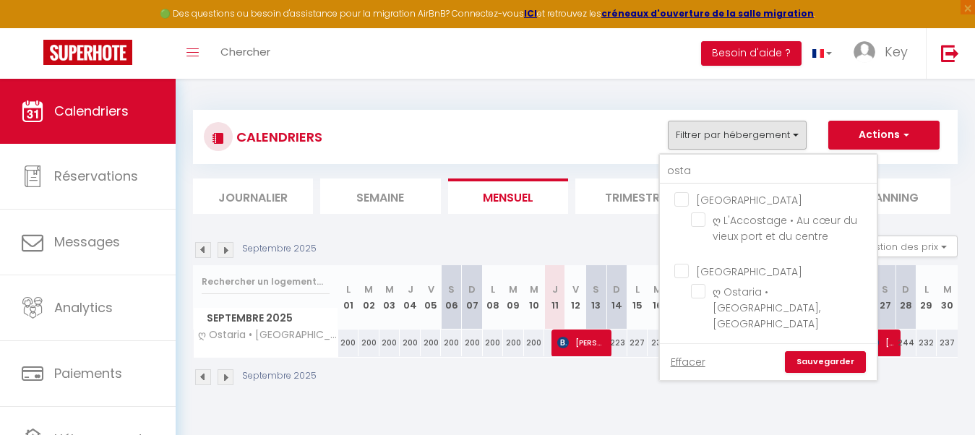
click at [799, 351] on link "Sauvegarder" at bounding box center [825, 362] width 81 height 22
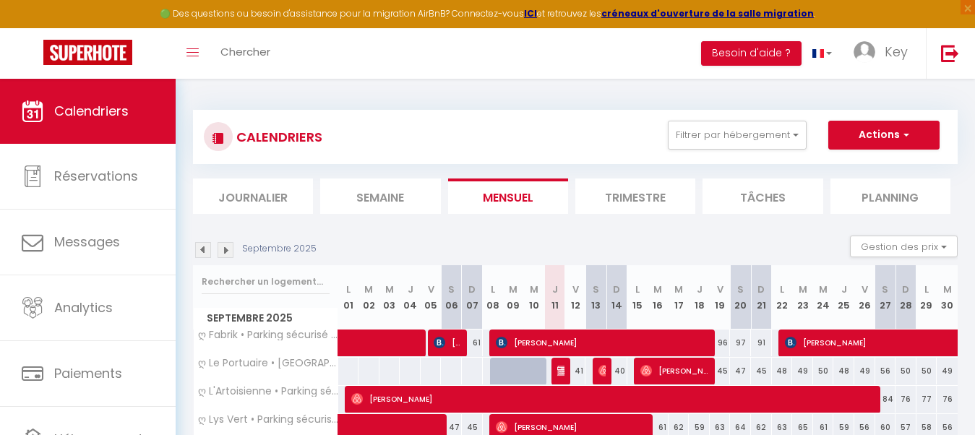
click at [278, 194] on li "Journalier" at bounding box center [253, 195] width 120 height 35
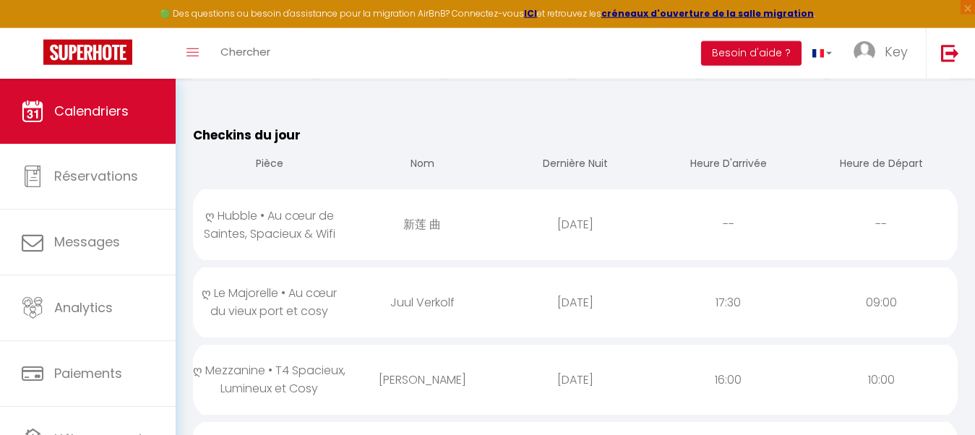
scroll to position [147, 0]
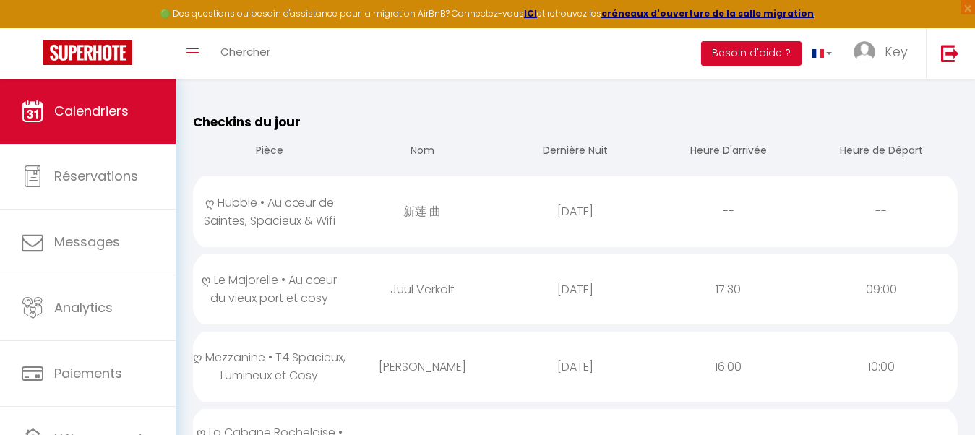
click at [306, 216] on div "ღ Hubble • Au cœur de Saintes, Spacieux & Wifi" at bounding box center [269, 211] width 153 height 65
select select "0"
select select "1"
select select
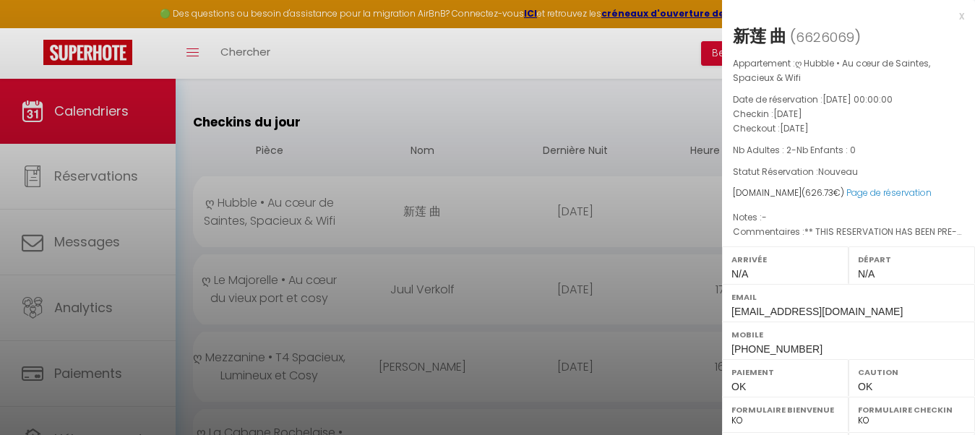
click at [306, 216] on div at bounding box center [487, 217] width 975 height 435
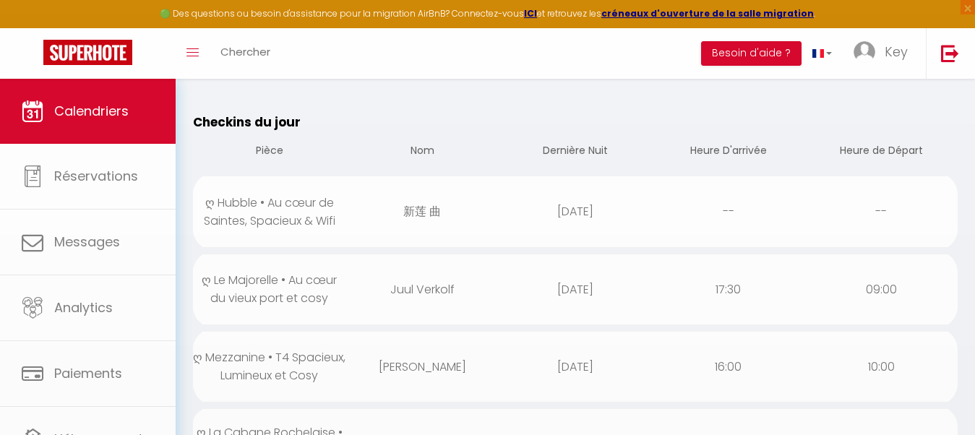
scroll to position [221, 0]
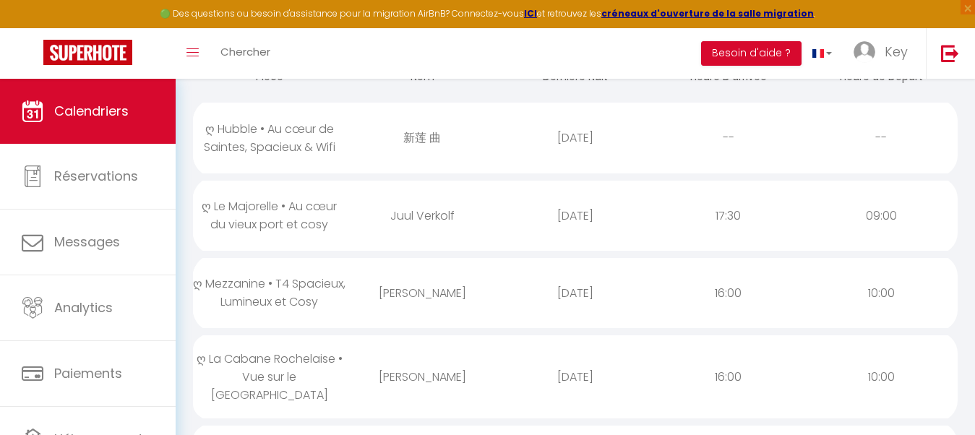
click at [314, 208] on div "ღ Le Majorelle • Au cœur du vieux port et cosy" at bounding box center [269, 215] width 153 height 65
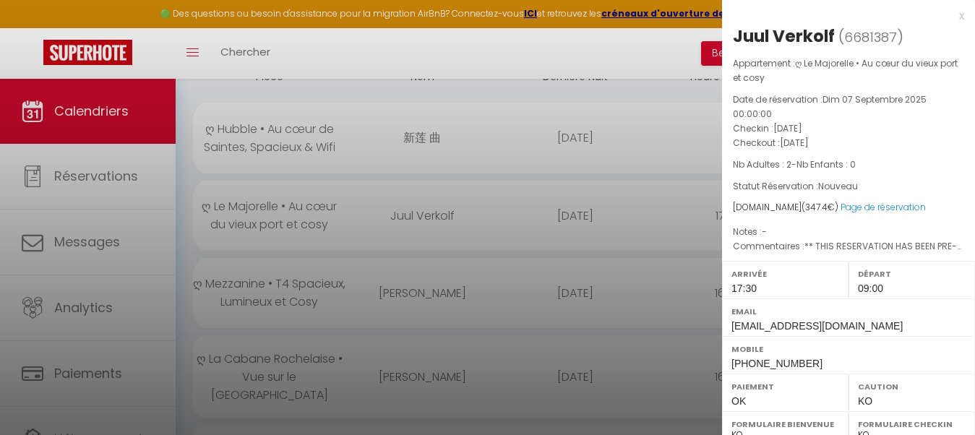
click at [311, 218] on div at bounding box center [487, 217] width 975 height 435
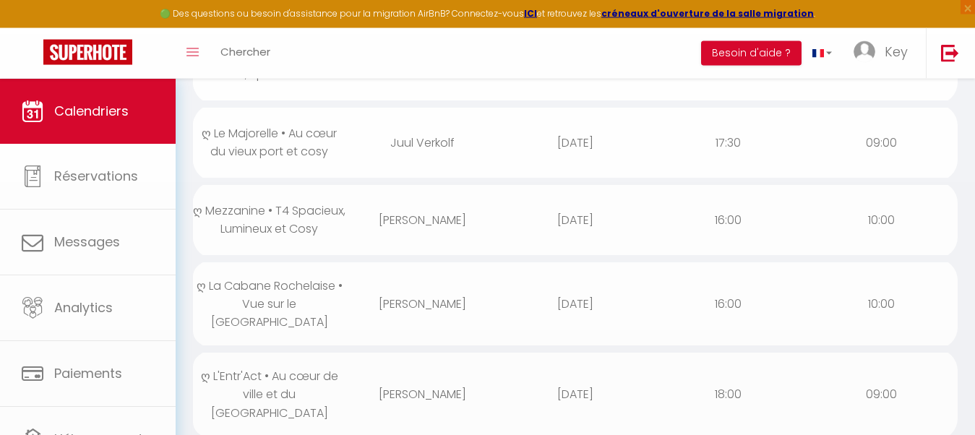
scroll to position [295, 0]
click at [324, 233] on div "ღ Mezzanine • T4 Spacieux, Lumineux et Cosy" at bounding box center [269, 218] width 153 height 65
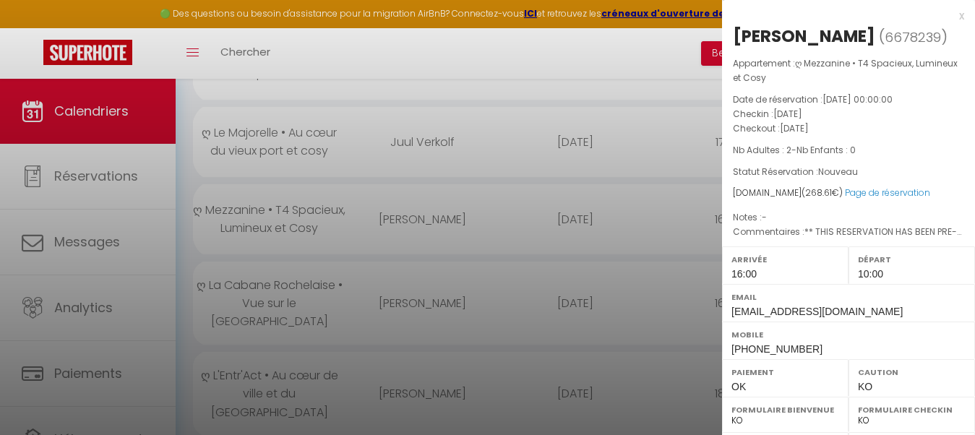
click at [324, 233] on div at bounding box center [487, 217] width 975 height 435
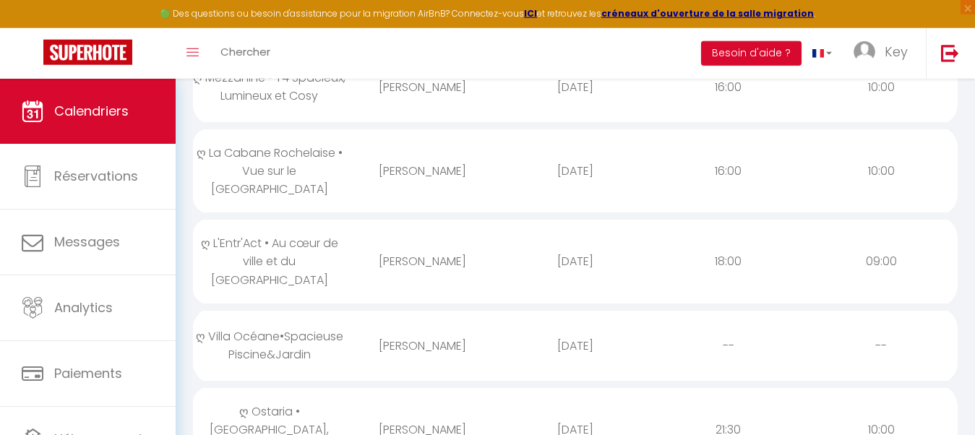
scroll to position [442, 0]
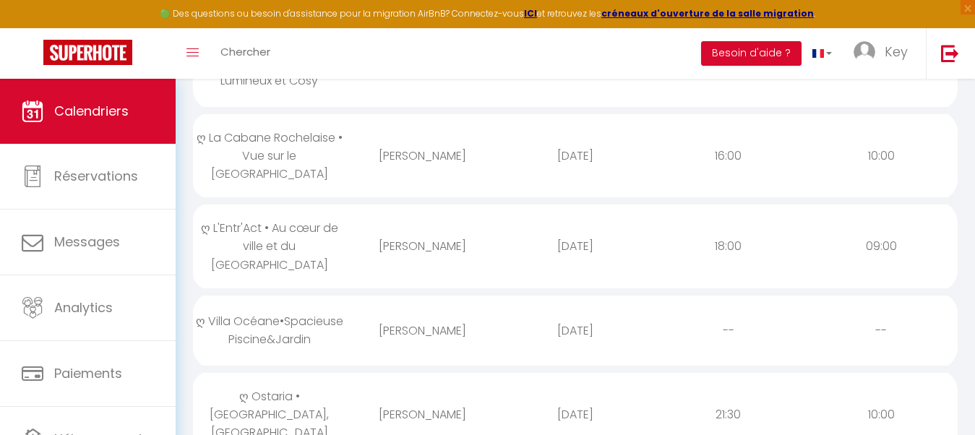
click at [512, 155] on div "2025-09-13" at bounding box center [575, 155] width 153 height 47
select select "23274"
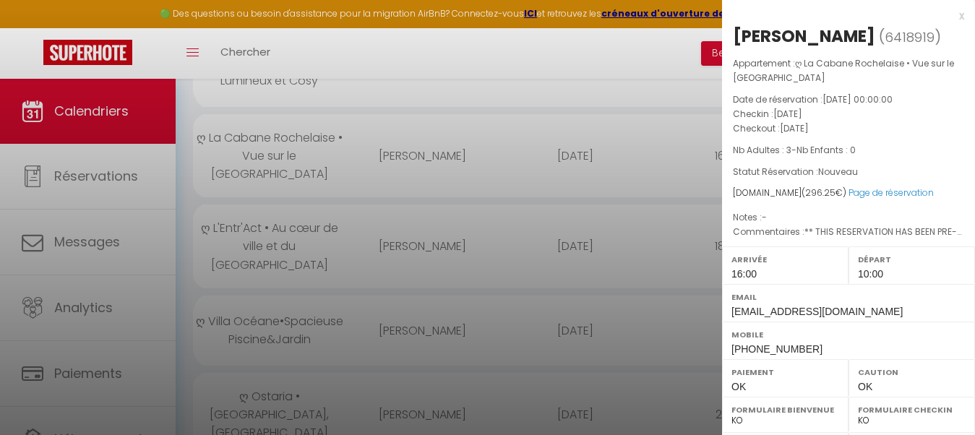
click at [446, 171] on div at bounding box center [487, 217] width 975 height 435
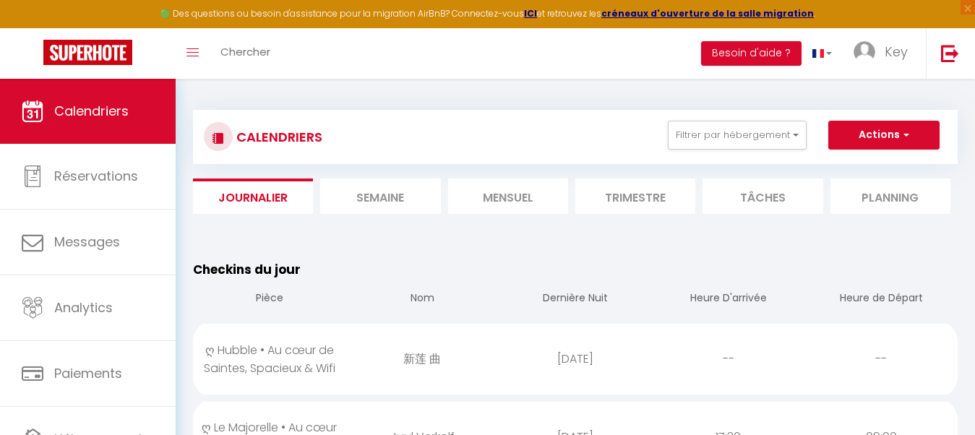
scroll to position [147, 0]
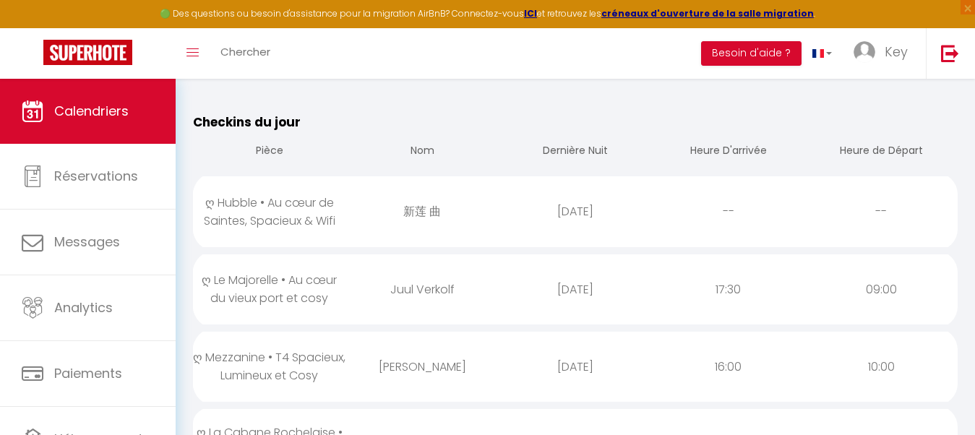
click at [296, 232] on div "ღ Hubble • Au cœur de Saintes, Spacieux & Wifi" at bounding box center [269, 211] width 153 height 65
select select "0"
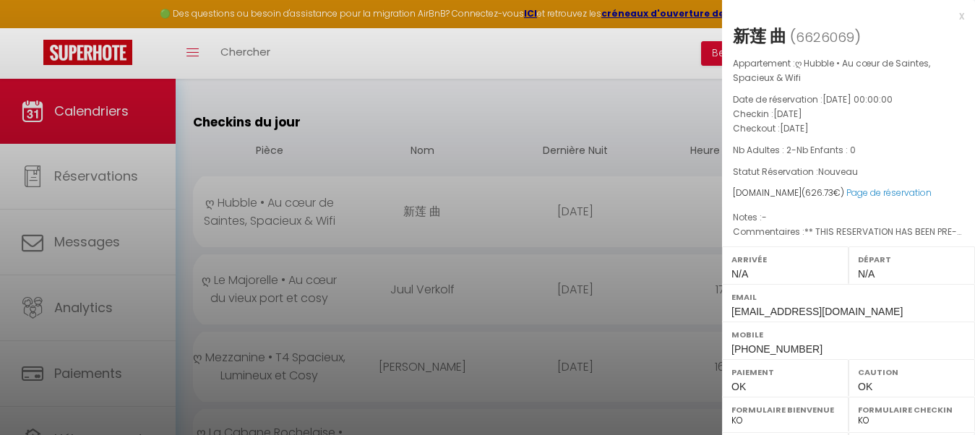
click at [296, 232] on div at bounding box center [487, 217] width 975 height 435
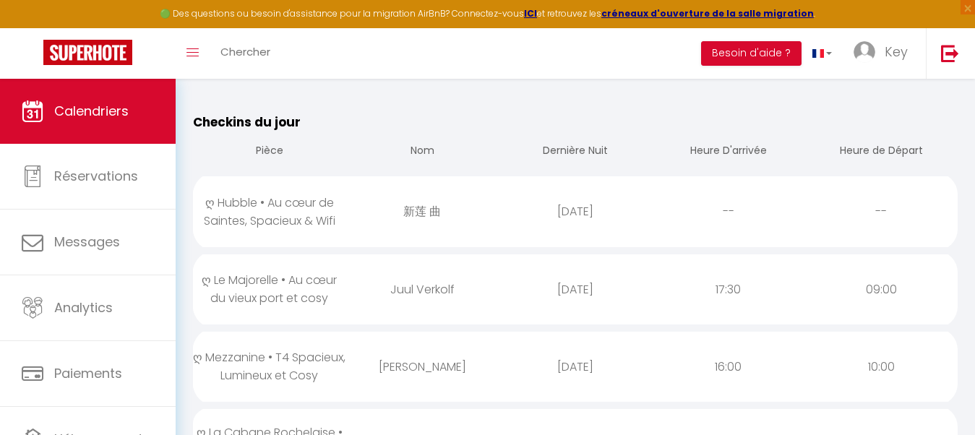
click at [289, 262] on div "ღ Le Majorelle • Au cœur du vieux port et cosy" at bounding box center [269, 289] width 153 height 65
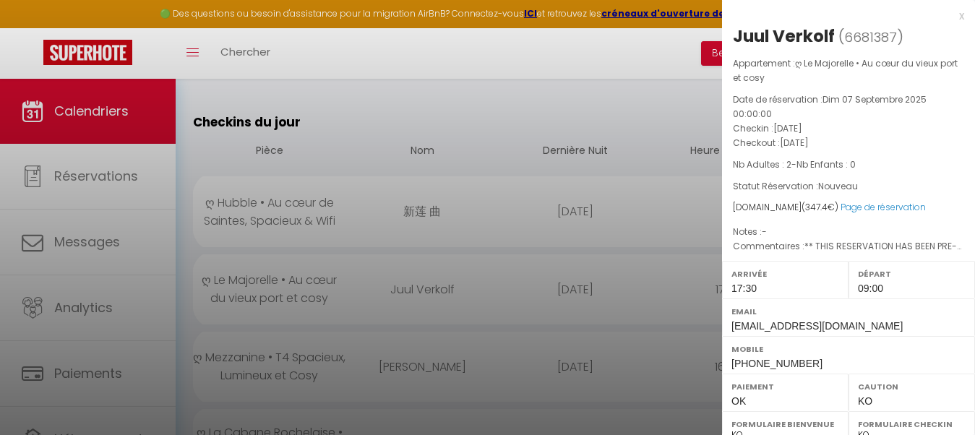
click at [818, 39] on div "Juul Verkolf" at bounding box center [784, 36] width 102 height 23
copy div "Verkolf"
click at [785, 371] on div "Mobile +31621218710" at bounding box center [848, 355] width 253 height 38
click at [788, 368] on span "+31621218710" at bounding box center [776, 364] width 91 height 12
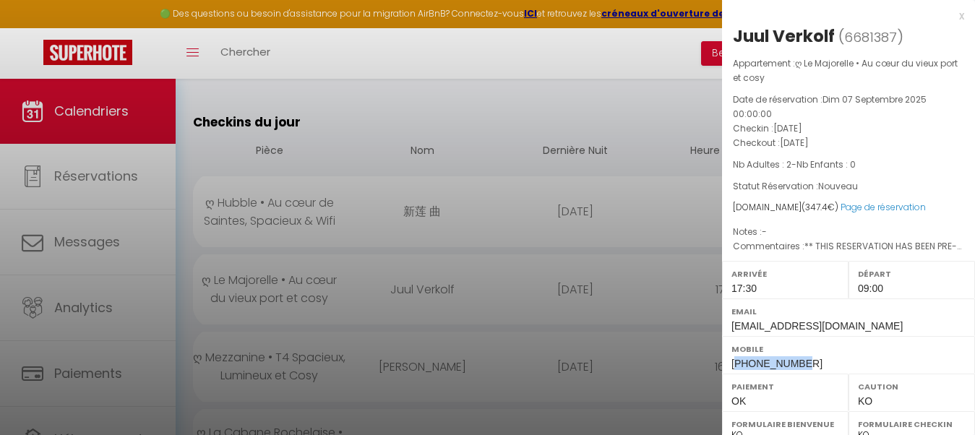
click at [788, 368] on span "+31621218710" at bounding box center [776, 364] width 91 height 12
copy div "Mobile"
click at [824, 40] on div "Juul Verkolf" at bounding box center [784, 36] width 102 height 23
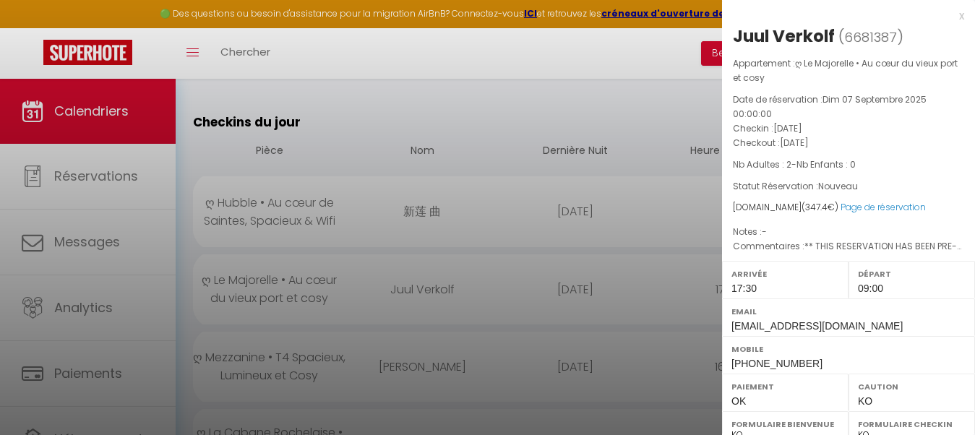
copy div "Verkolf"
click at [405, 308] on div at bounding box center [487, 217] width 975 height 435
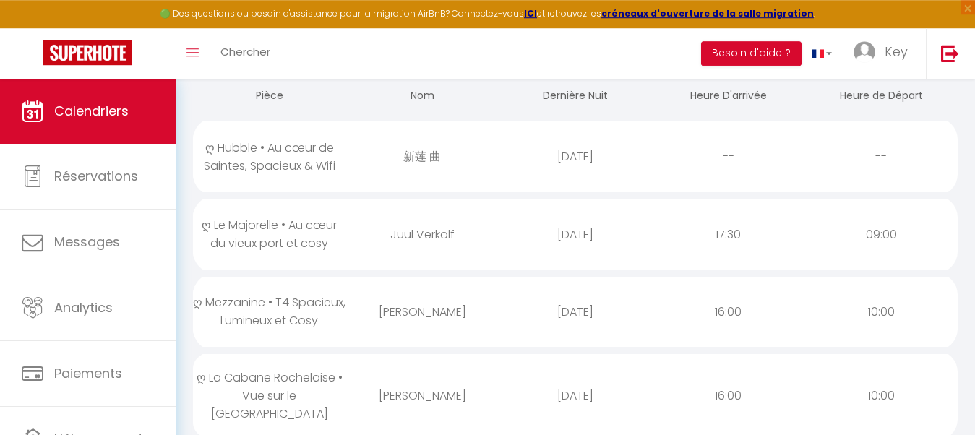
scroll to position [221, 0]
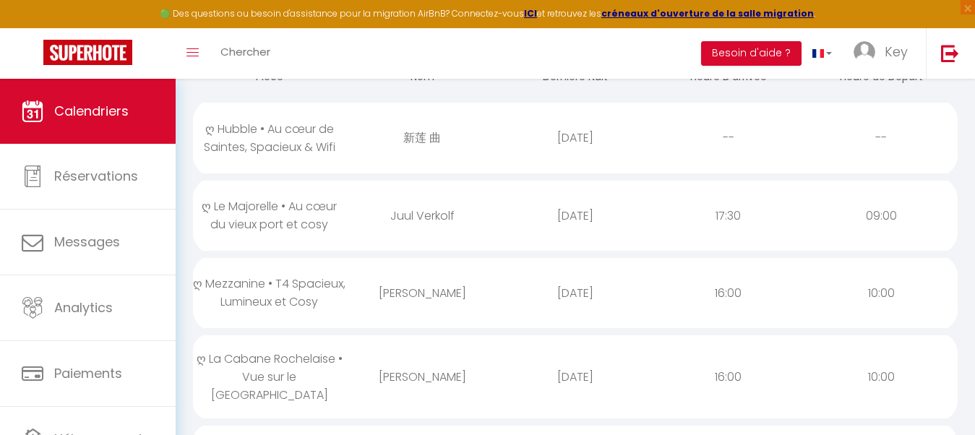
click at [410, 290] on div "[PERSON_NAME]" at bounding box center [422, 293] width 153 height 47
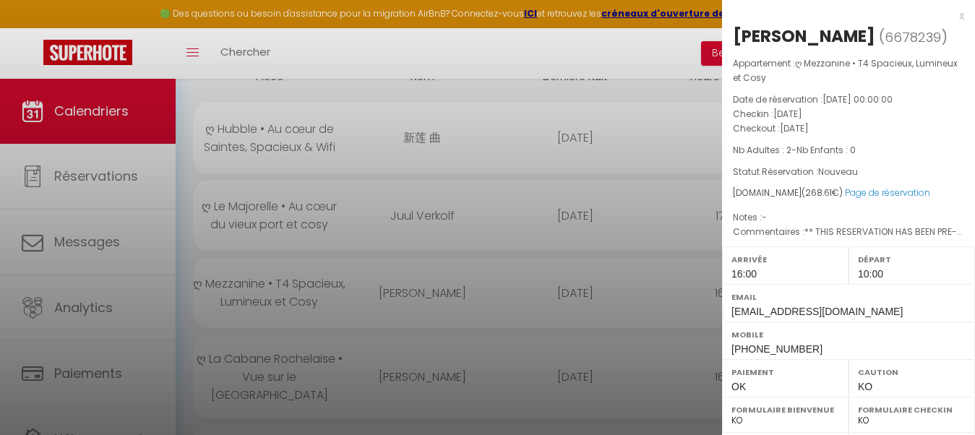
click at [853, 41] on div "[PERSON_NAME]" at bounding box center [804, 36] width 142 height 23
click at [842, 36] on div "[PERSON_NAME]" at bounding box center [804, 36] width 142 height 23
copy div "guessab"
click at [772, 355] on span "+33646092025" at bounding box center [776, 349] width 91 height 12
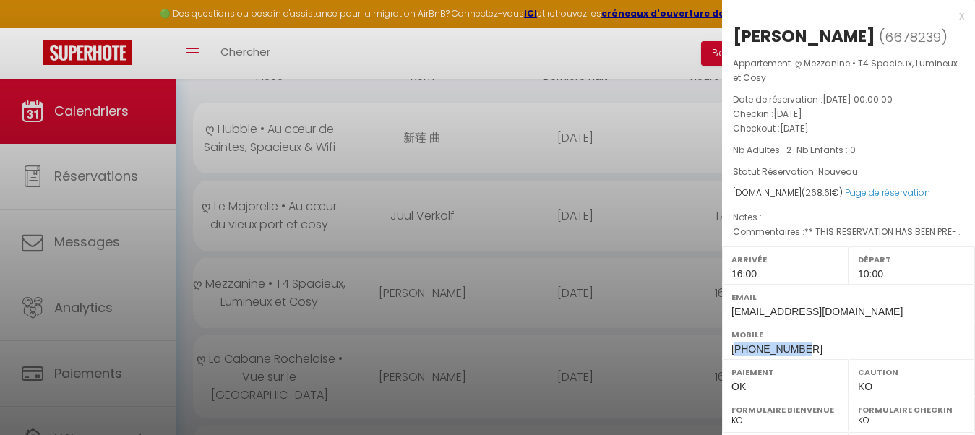
click at [772, 355] on span "+33646092025" at bounding box center [776, 349] width 91 height 12
copy div "Mobile"
click at [420, 251] on div at bounding box center [487, 217] width 975 height 435
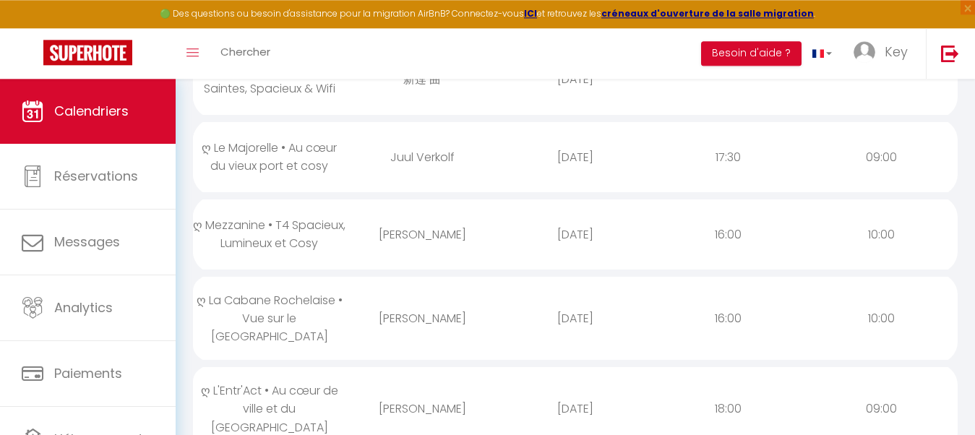
scroll to position [295, 0]
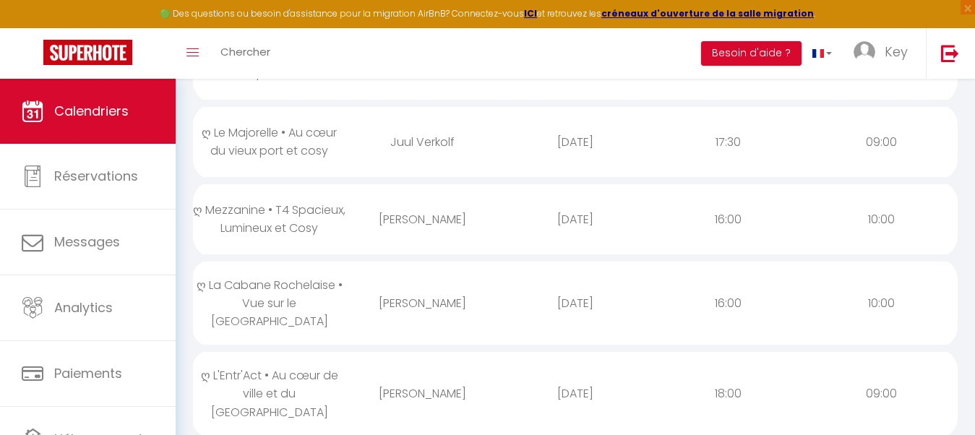
click at [405, 293] on div "[PERSON_NAME]" at bounding box center [422, 303] width 153 height 47
select select "23274"
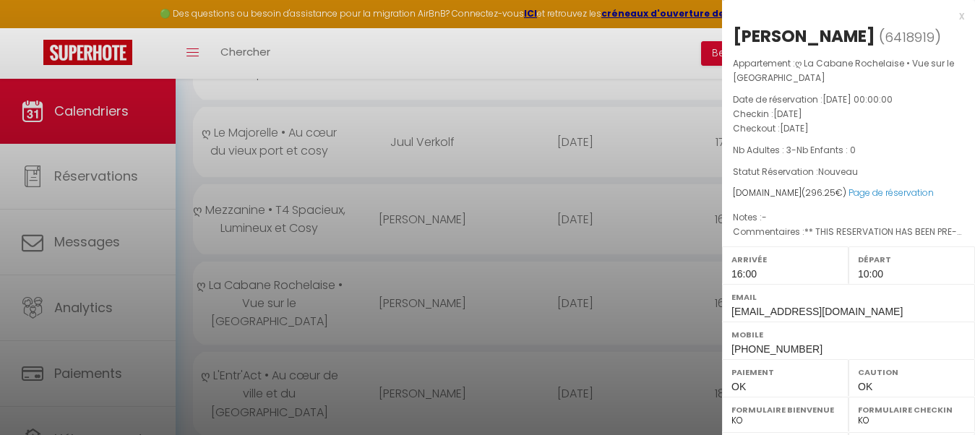
click at [405, 293] on div at bounding box center [487, 217] width 975 height 435
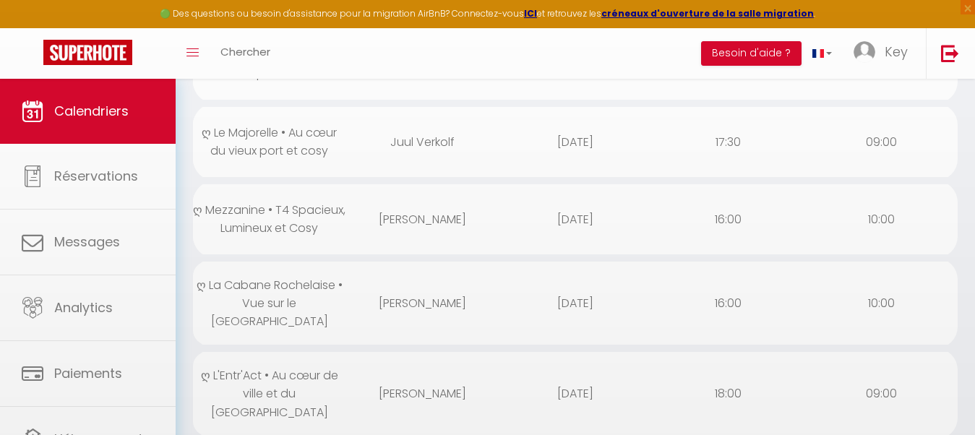
scroll to position [442, 0]
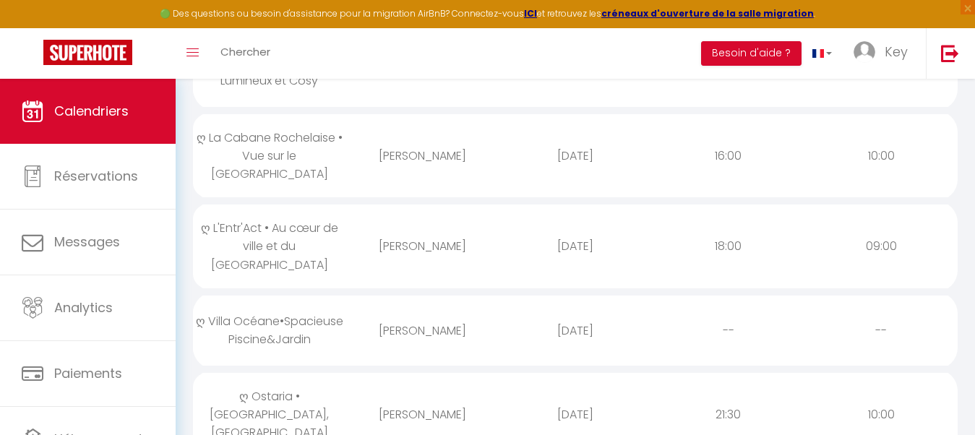
click at [445, 230] on div "Michel Thery" at bounding box center [422, 246] width 153 height 47
select select
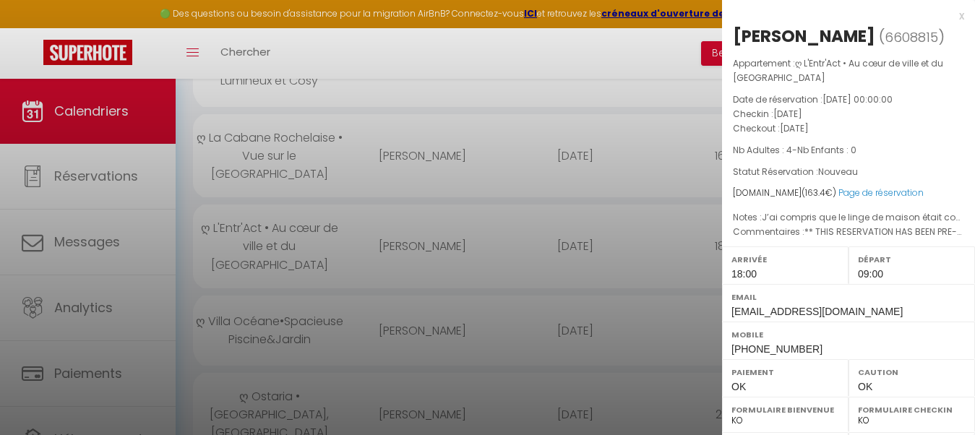
click at [445, 230] on div at bounding box center [487, 217] width 975 height 435
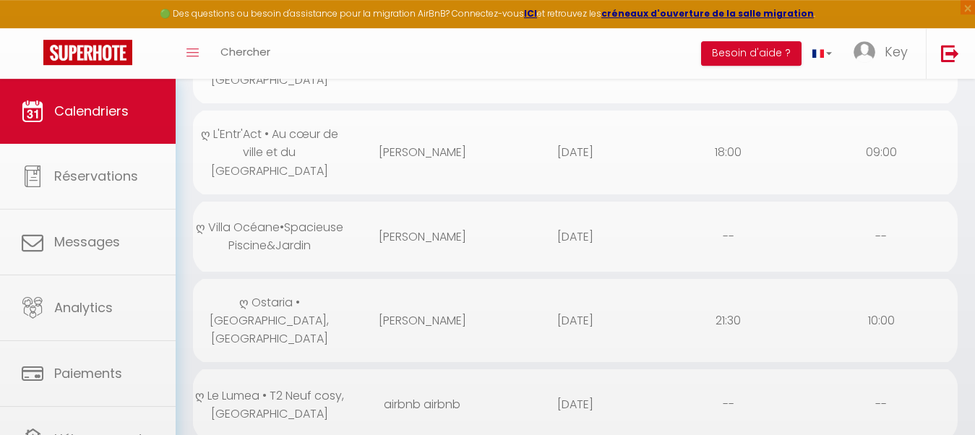
scroll to position [590, 0]
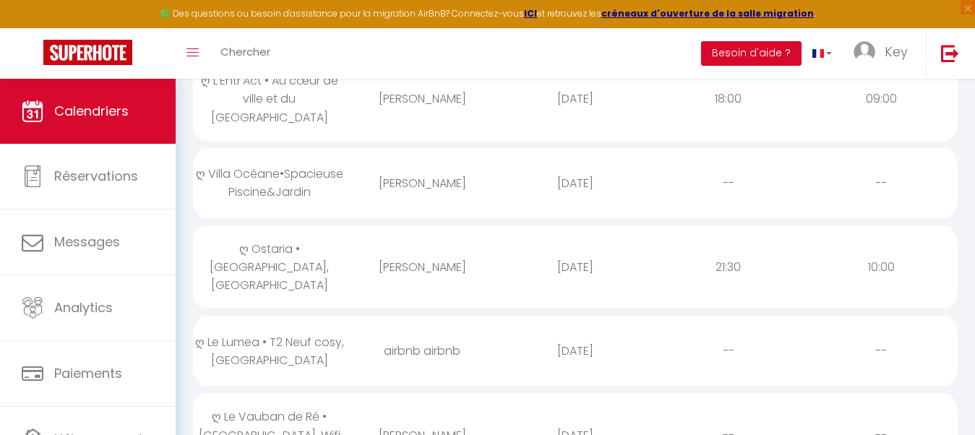
click at [416, 160] on div "Lison JOLIVET" at bounding box center [422, 183] width 153 height 47
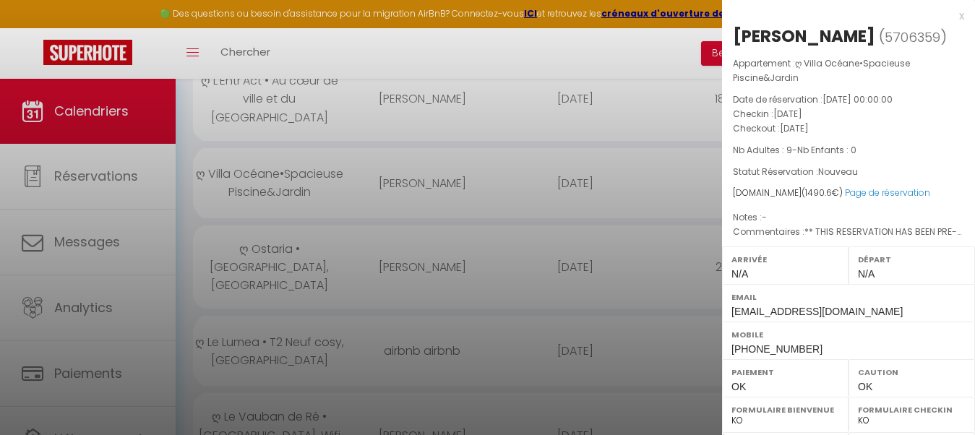
click at [416, 158] on div at bounding box center [487, 217] width 975 height 435
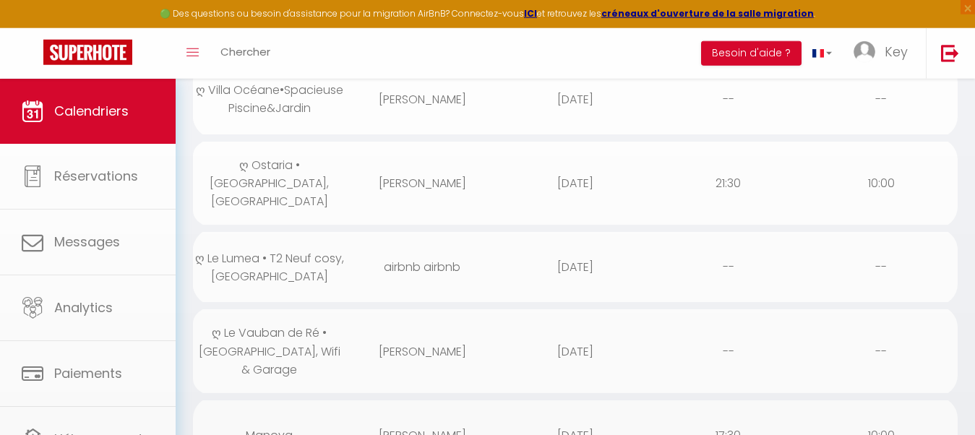
scroll to position [737, 0]
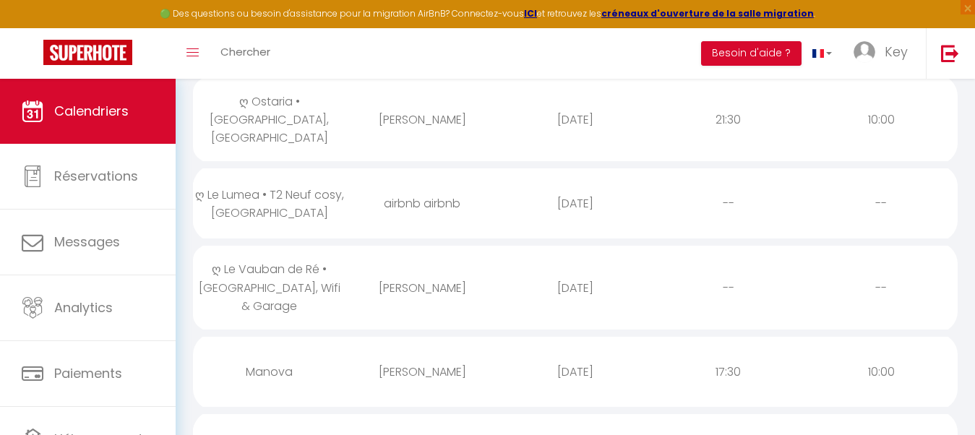
click at [442, 108] on div "Hainaut Sébastien" at bounding box center [422, 119] width 153 height 47
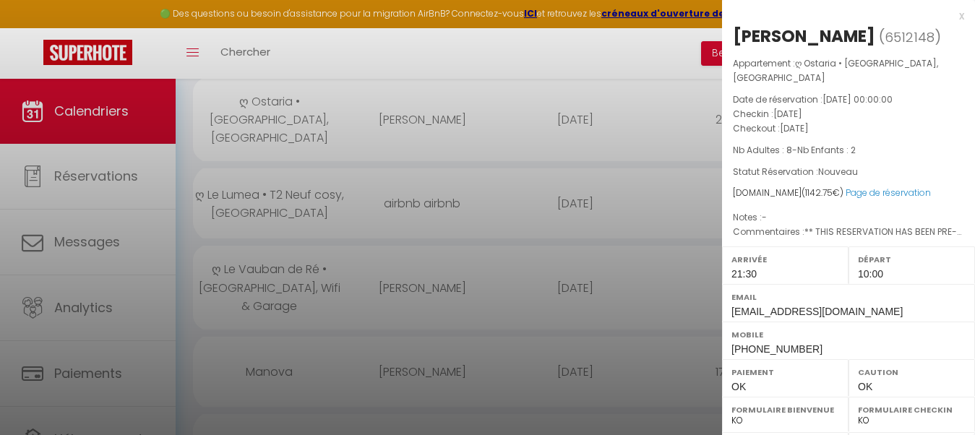
click at [442, 108] on div at bounding box center [487, 217] width 975 height 435
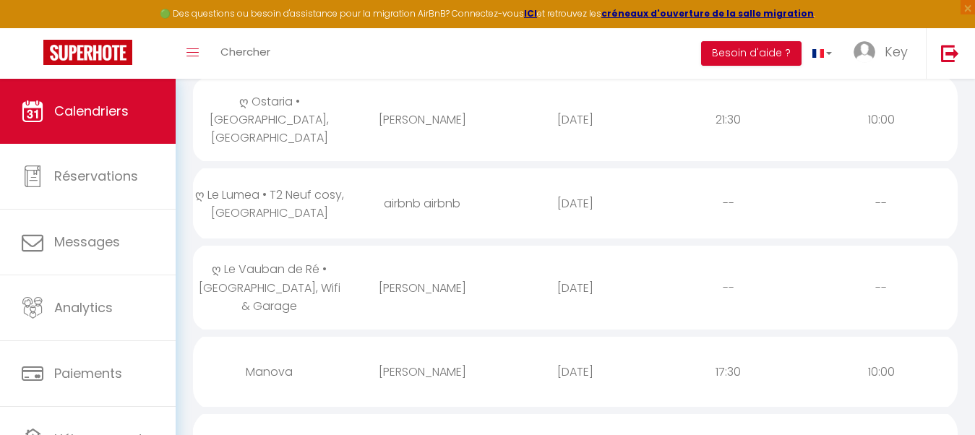
click at [442, 108] on div "Hainaut Sébastien" at bounding box center [422, 119] width 153 height 47
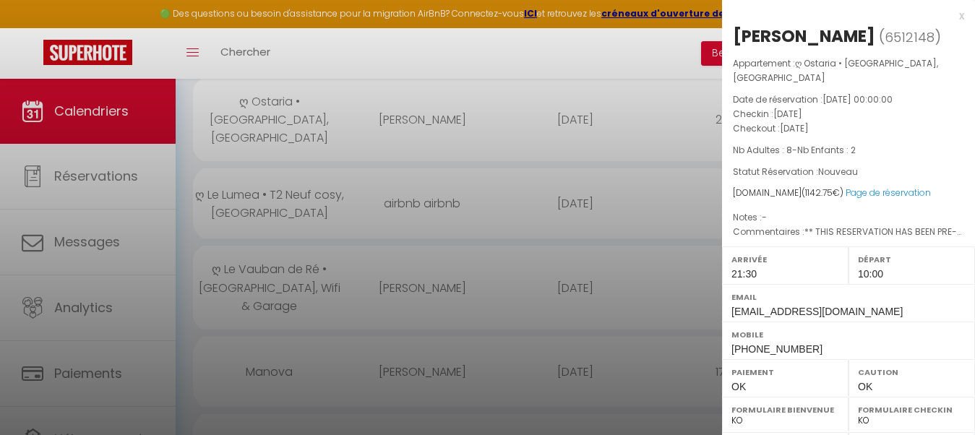
click at [442, 108] on div at bounding box center [487, 217] width 975 height 435
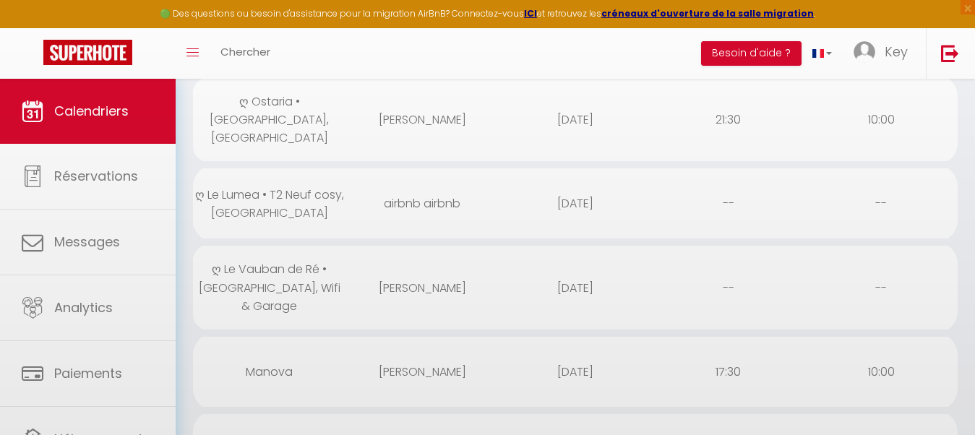
click at [423, 145] on div at bounding box center [487, 217] width 975 height 435
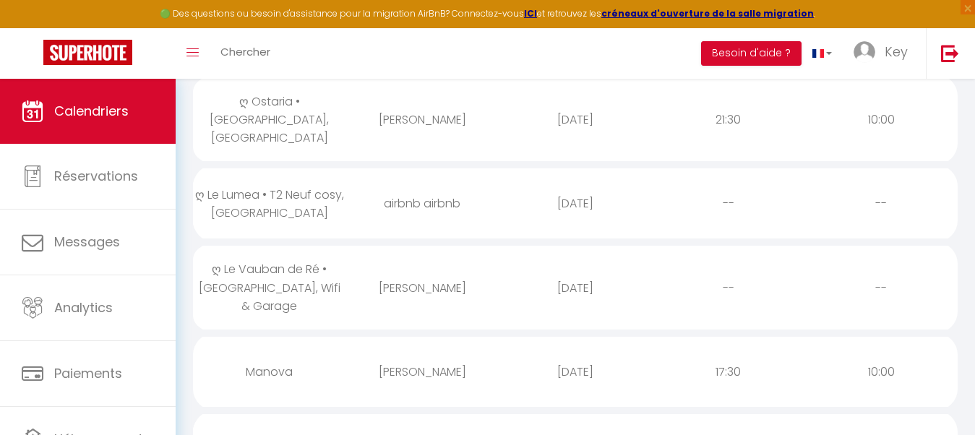
click at [412, 180] on div "airbnb airbnb" at bounding box center [422, 203] width 153 height 47
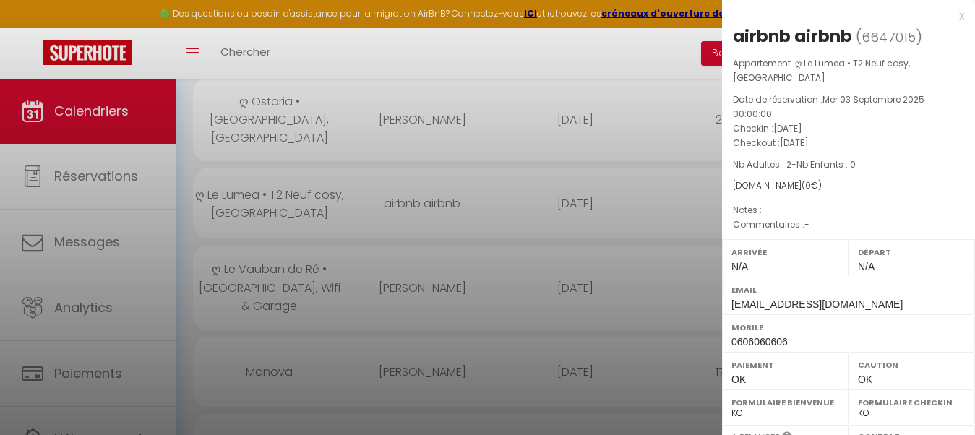
click at [408, 169] on div at bounding box center [487, 217] width 975 height 435
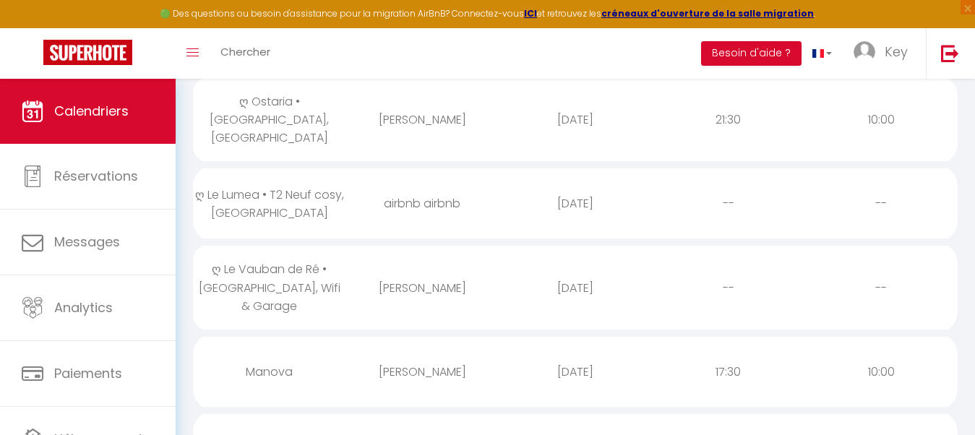
click at [262, 253] on div "ღ Le Vauban de Ré • [GEOGRAPHIC_DATA], Wifi & Garage" at bounding box center [269, 287] width 153 height 83
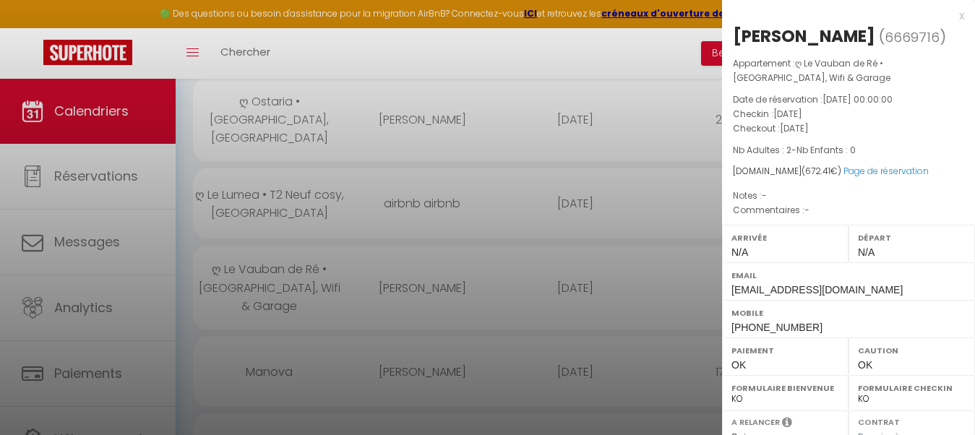
click at [262, 253] on div at bounding box center [487, 217] width 975 height 435
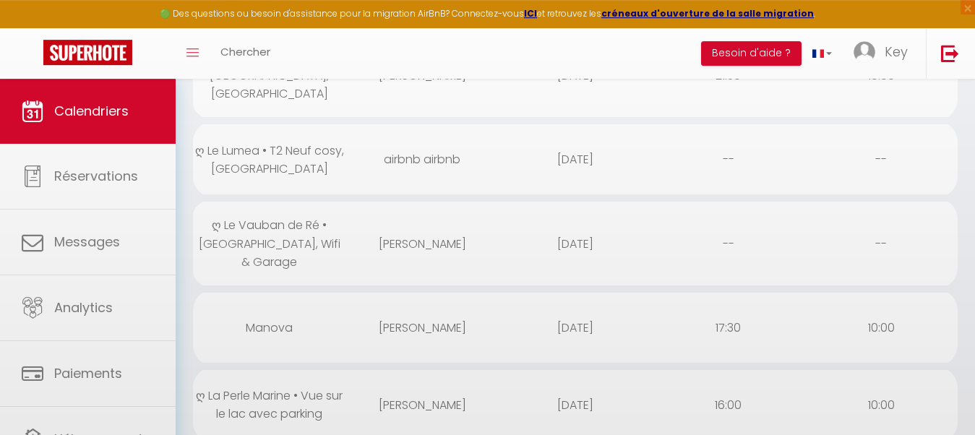
scroll to position [811, 0]
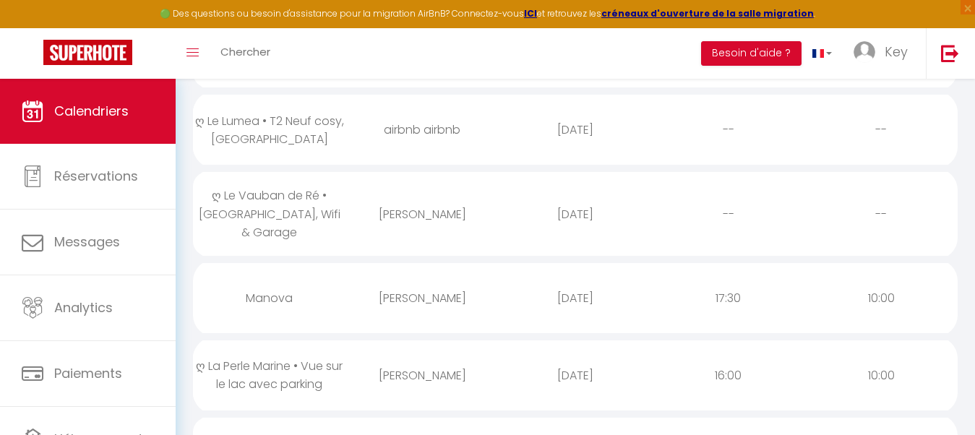
click at [282, 275] on div "Manova" at bounding box center [269, 298] width 153 height 47
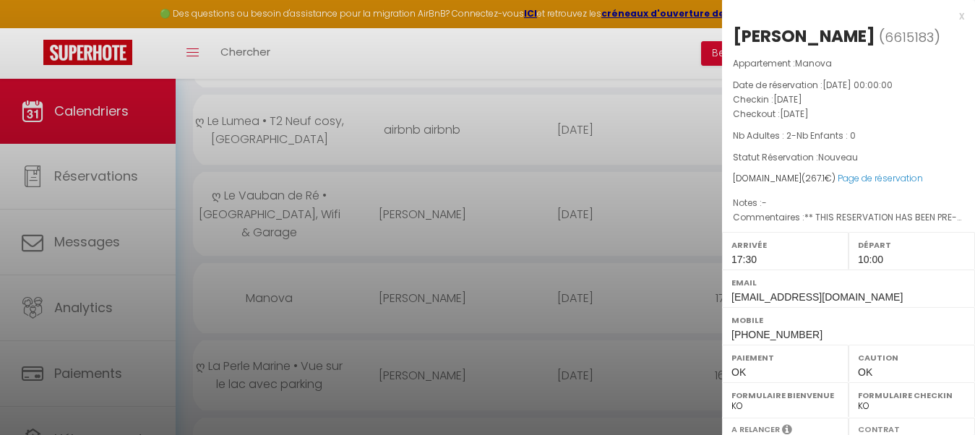
click at [282, 258] on div at bounding box center [487, 217] width 975 height 435
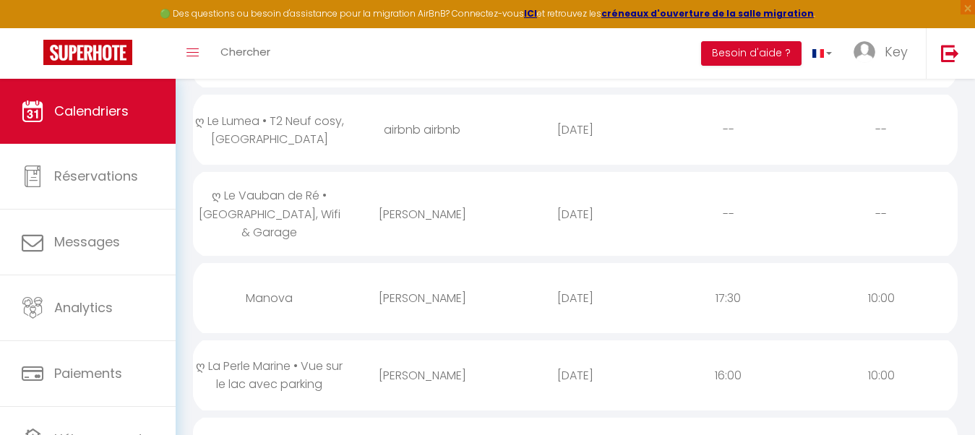
click at [272, 343] on div "ღ La Perle Marine • Vue sur le lac avec parking" at bounding box center [269, 375] width 153 height 65
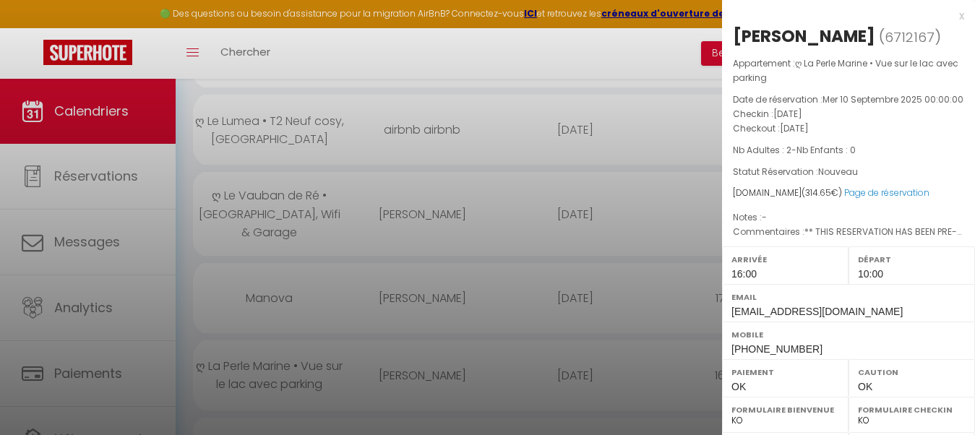
click at [272, 324] on div at bounding box center [487, 217] width 975 height 435
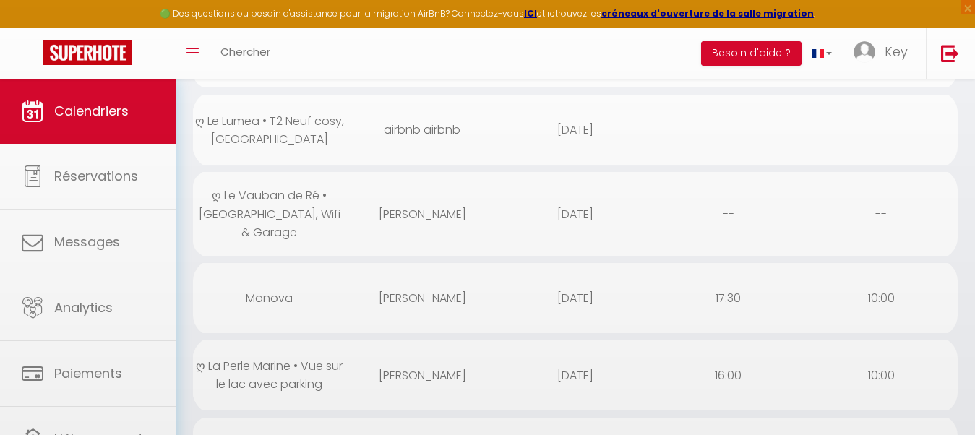
scroll to position [884, 0]
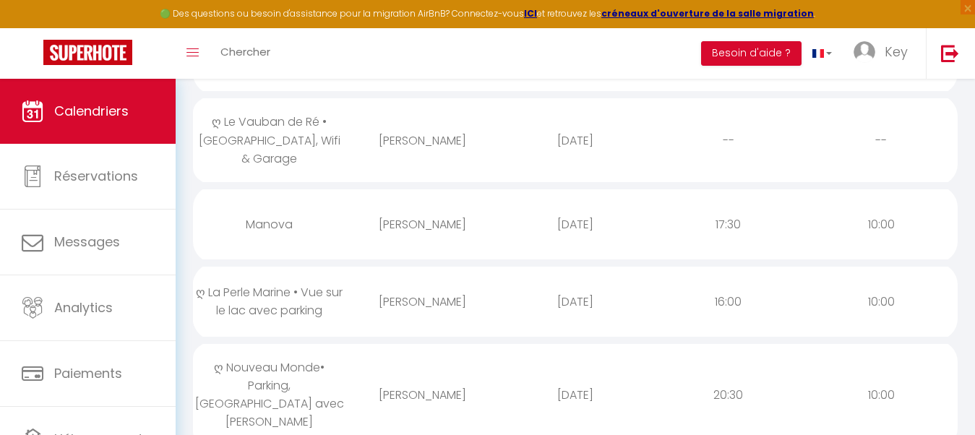
click at [275, 344] on div "ღ Nouveau Monde• Parking, [GEOGRAPHIC_DATA] avec [PERSON_NAME]" at bounding box center [269, 395] width 153 height 102
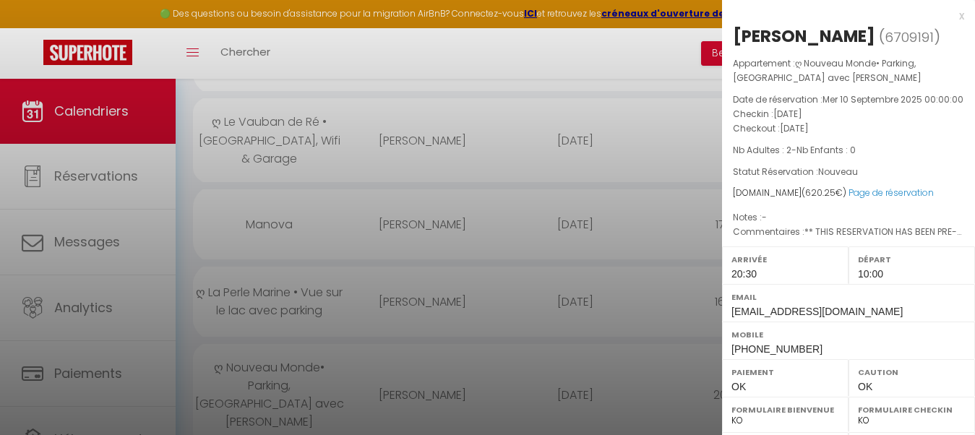
click at [275, 320] on div at bounding box center [487, 217] width 975 height 435
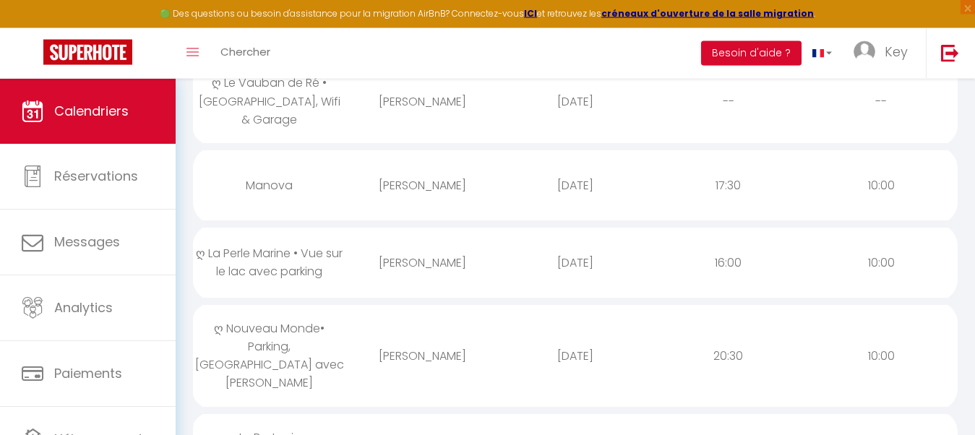
scroll to position [958, 0]
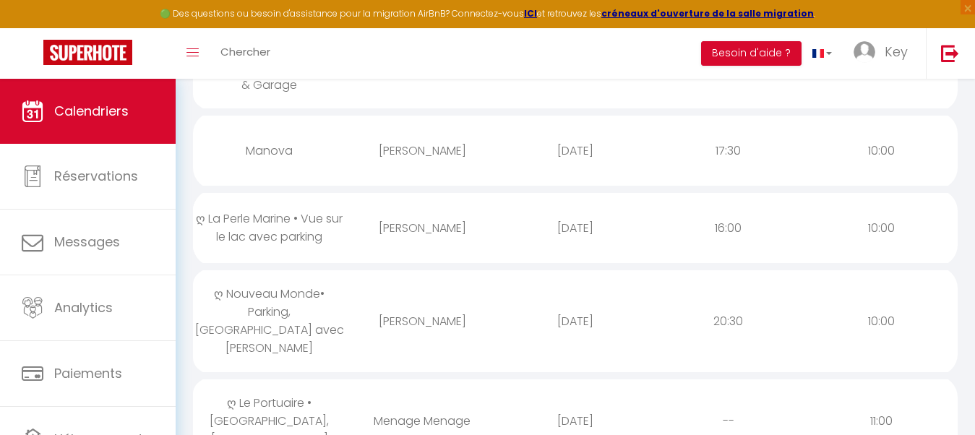
click at [292, 379] on div "ღ Le Portuaire • [GEOGRAPHIC_DATA], [GEOGRAPHIC_DATA]" at bounding box center [269, 420] width 153 height 83
select select "0"
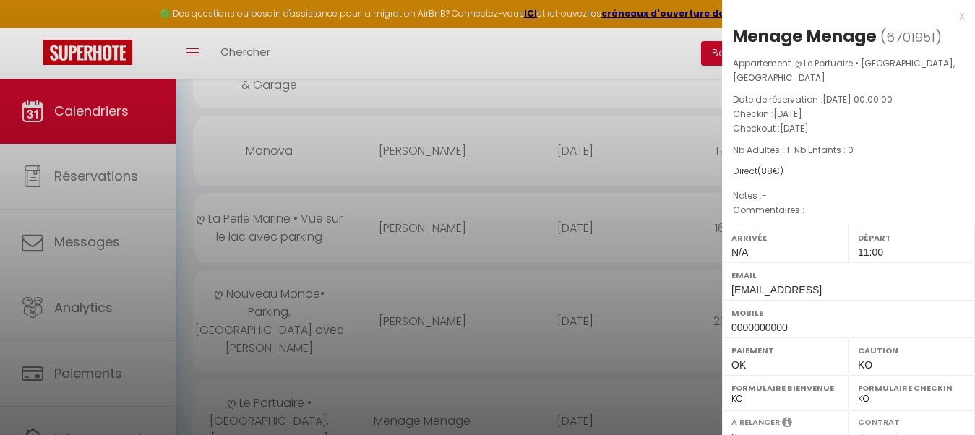
click at [856, 42] on div "Menage Menage" at bounding box center [805, 36] width 144 height 23
click at [494, 211] on div at bounding box center [487, 217] width 975 height 435
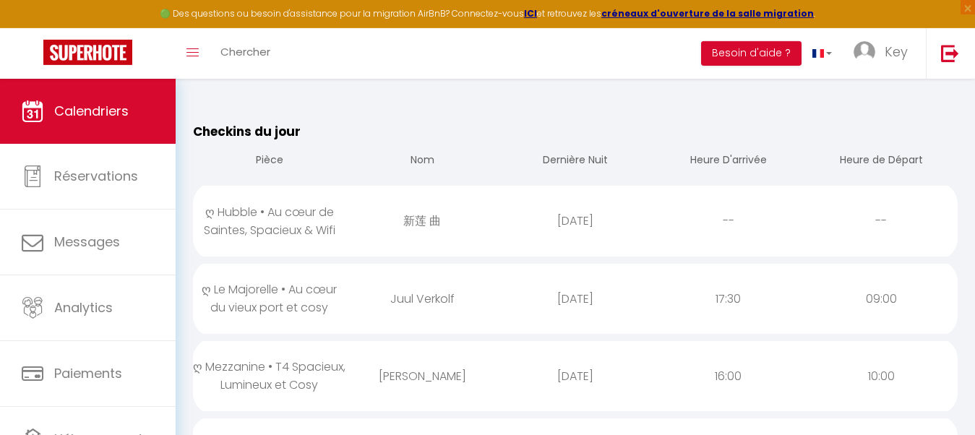
scroll to position [0, 0]
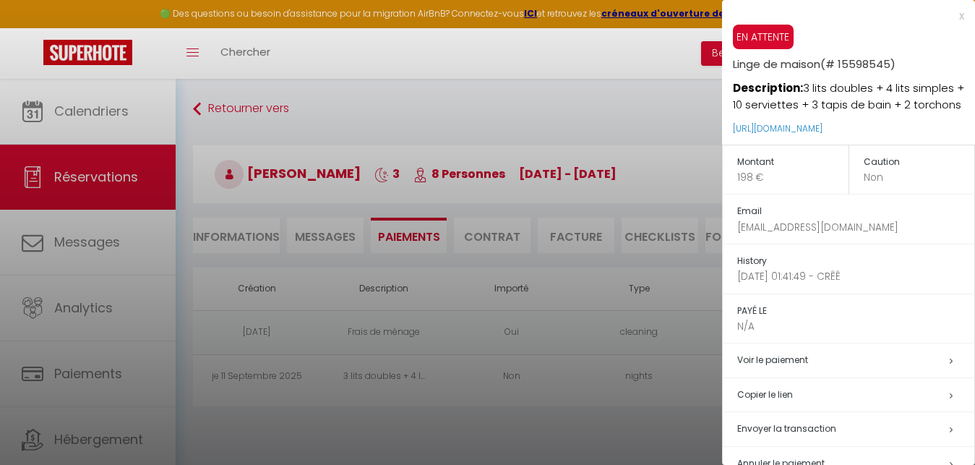
select select "0"
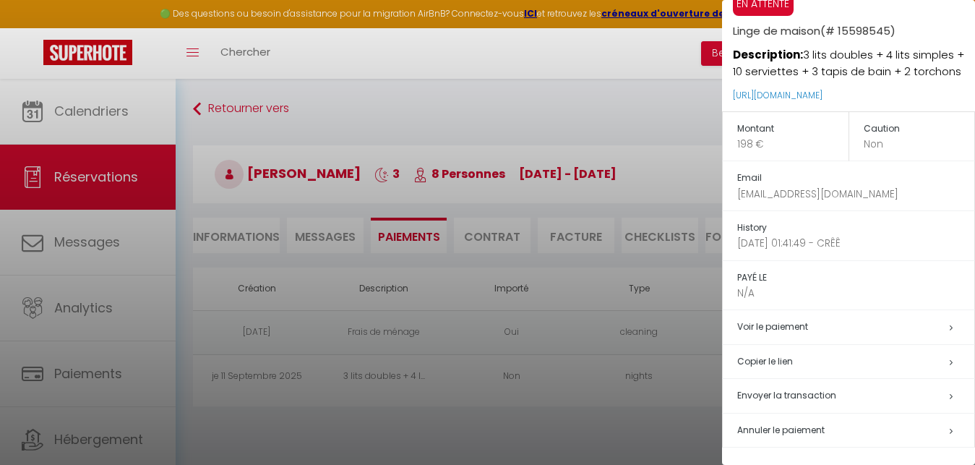
click at [64, 245] on div at bounding box center [487, 232] width 975 height 465
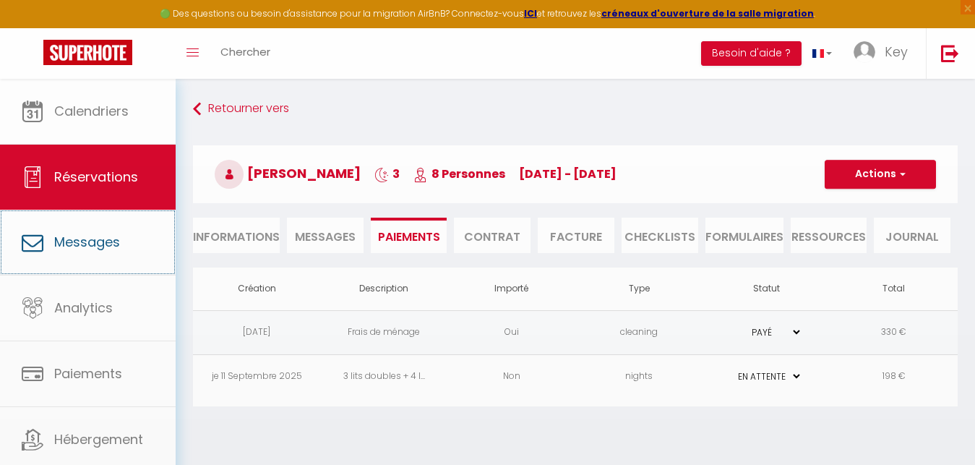
click at [87, 253] on link "Messages" at bounding box center [88, 242] width 176 height 65
select select "message"
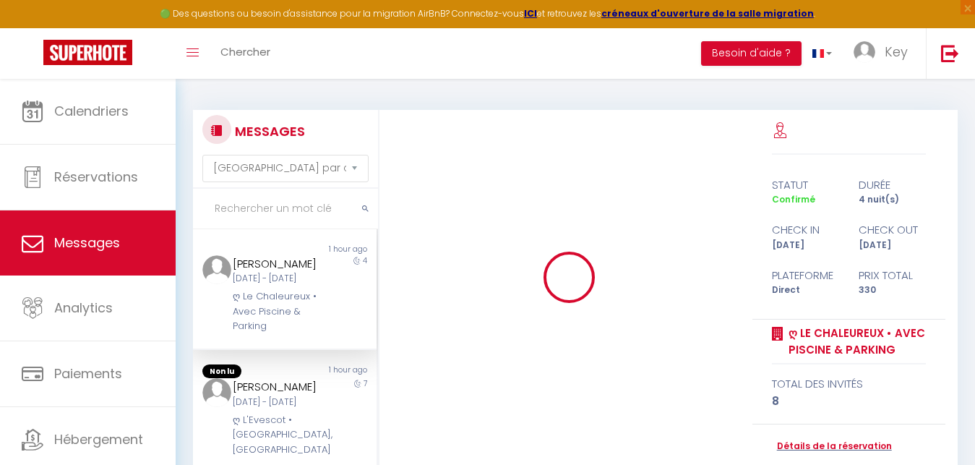
click at [299, 204] on input "text" at bounding box center [285, 209] width 185 height 40
paste input "IBARS"
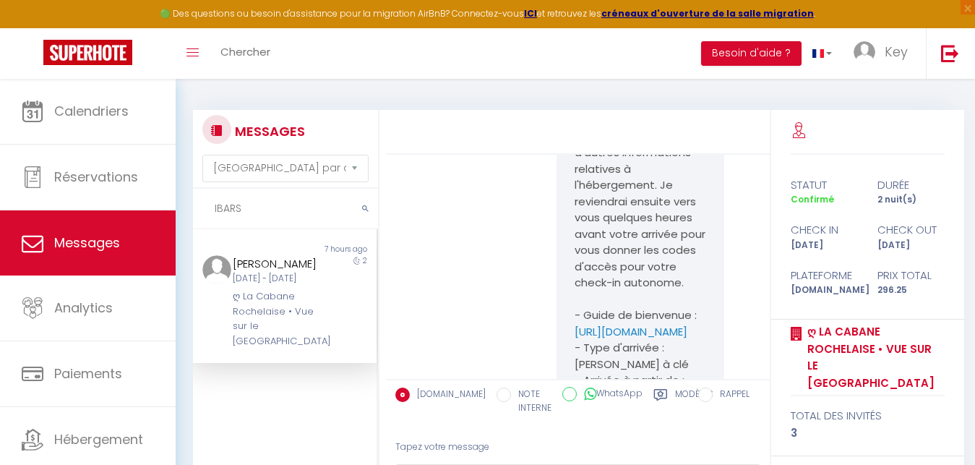
scroll to position [1179, 0]
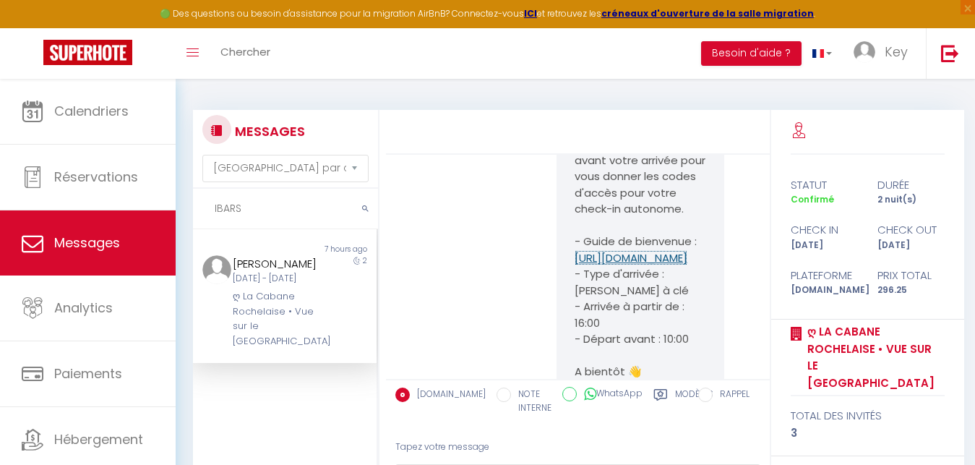
click at [623, 265] on link "[URL][DOMAIN_NAME]" at bounding box center [630, 257] width 113 height 15
drag, startPoint x: 663, startPoint y: 355, endPoint x: 569, endPoint y: 292, distance: 113.6
copy link "[URL][DOMAIN_NAME]"
click at [267, 211] on input "IBARS" at bounding box center [285, 209] width 185 height 40
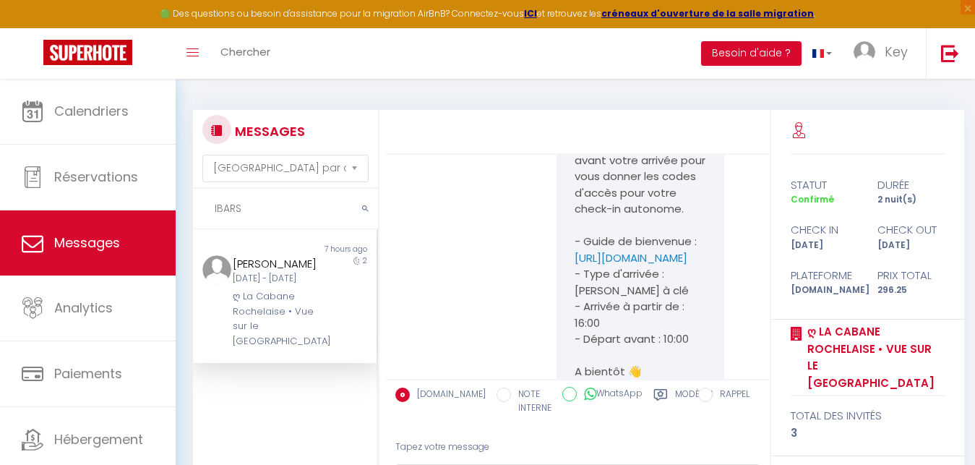
click at [267, 211] on input "IBARS" at bounding box center [285, 209] width 185 height 40
click at [268, 201] on input "IBARS" at bounding box center [285, 209] width 185 height 40
paste input "Verkolf"
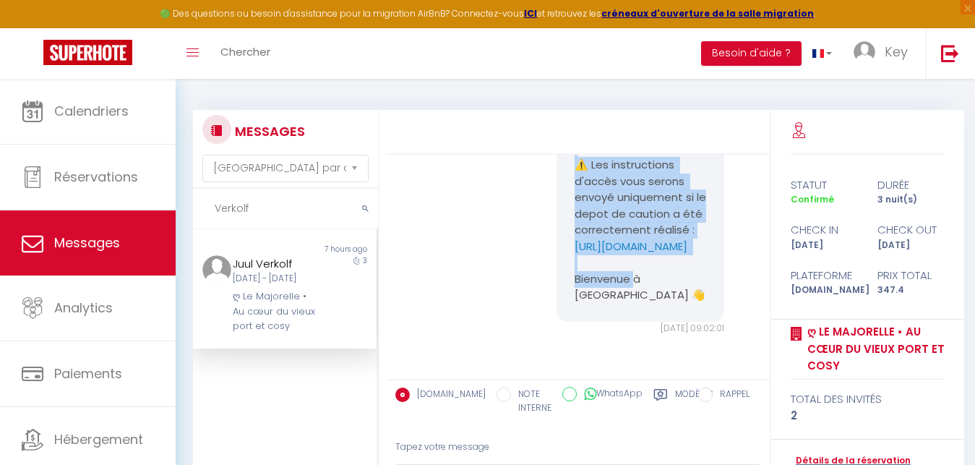
scroll to position [5438, 0]
drag, startPoint x: 569, startPoint y: 272, endPoint x: 671, endPoint y: 303, distance: 106.3
click at [671, 303] on div "Bonjour Juul, votre check-in approche ! L'arrivée dans notre hébergement se fai…" at bounding box center [640, 75] width 168 height 491
copy p "Bonjour Juul, votre check-in approche ! L'arrivée dans notre hébergement se fai…"
click at [246, 207] on input "Verkolf" at bounding box center [285, 209] width 185 height 40
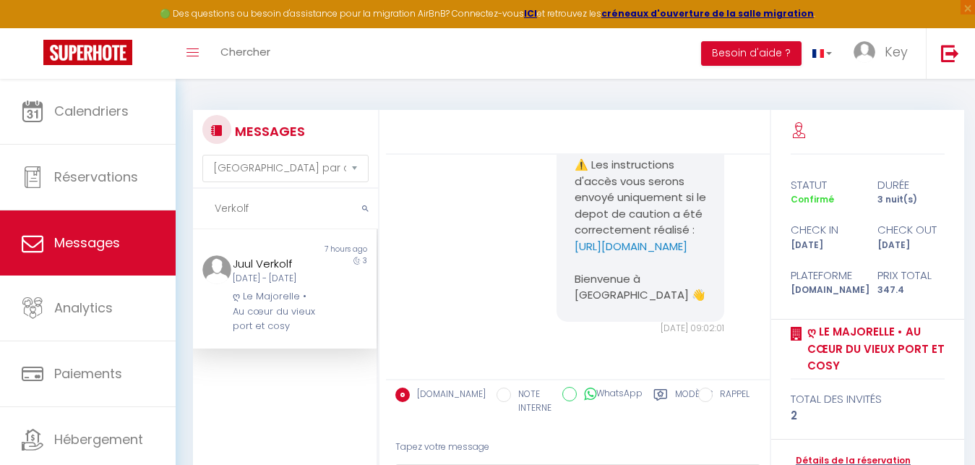
click at [246, 207] on input "Verkolf" at bounding box center [285, 209] width 185 height 40
paste input "guessab"
type input "guessab"
